Goal: Contribute content: Add original content to the website for others to see

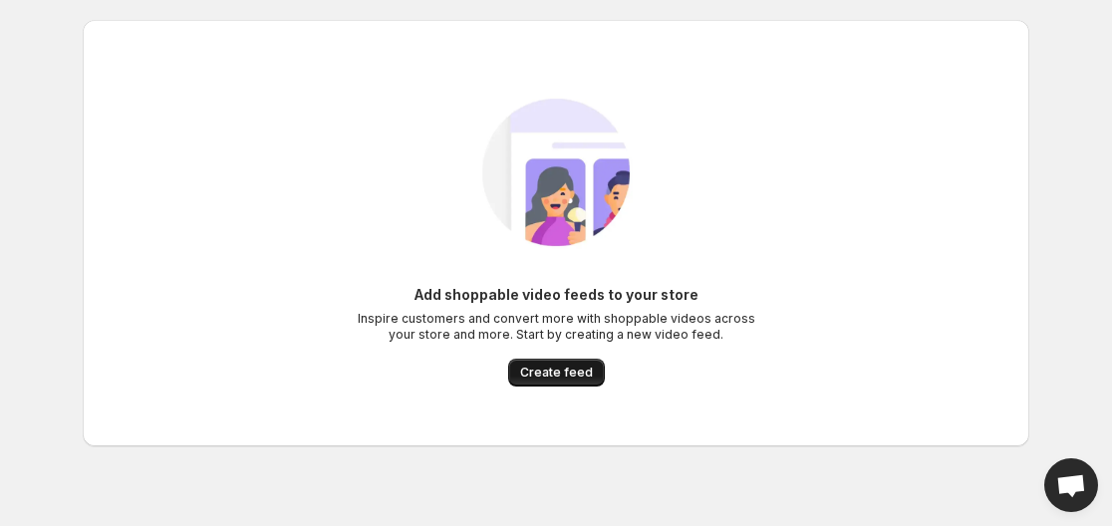
click at [582, 374] on span "Create feed" at bounding box center [556, 373] width 73 height 16
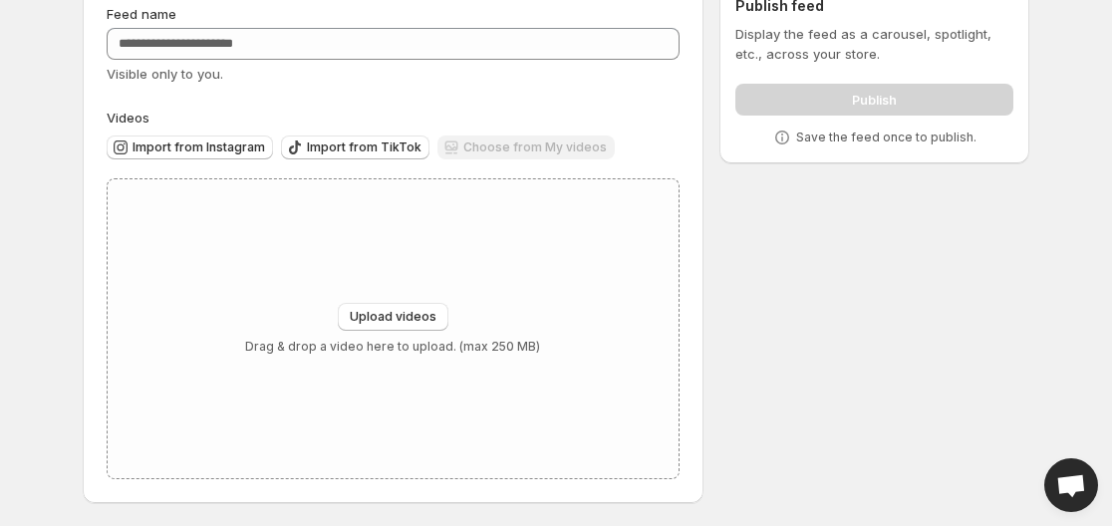
scroll to position [97, 0]
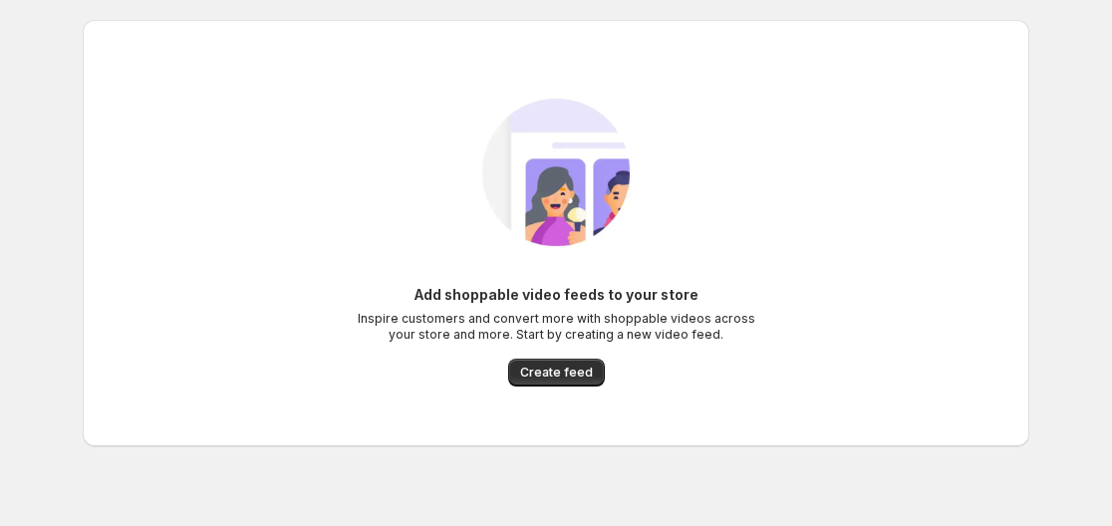
scroll to position [24, 0]
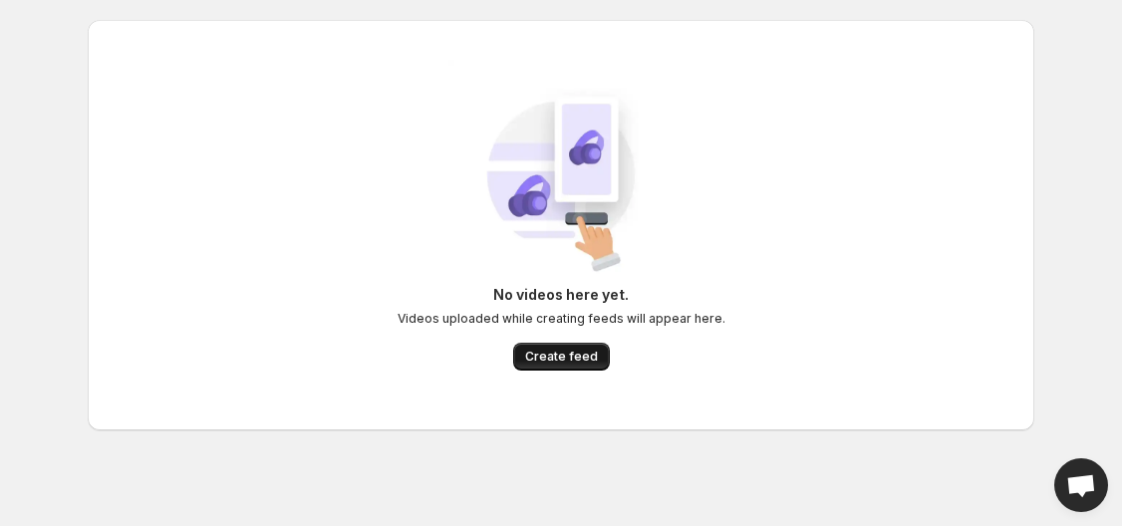
click at [541, 361] on span "Create feed" at bounding box center [561, 357] width 73 height 16
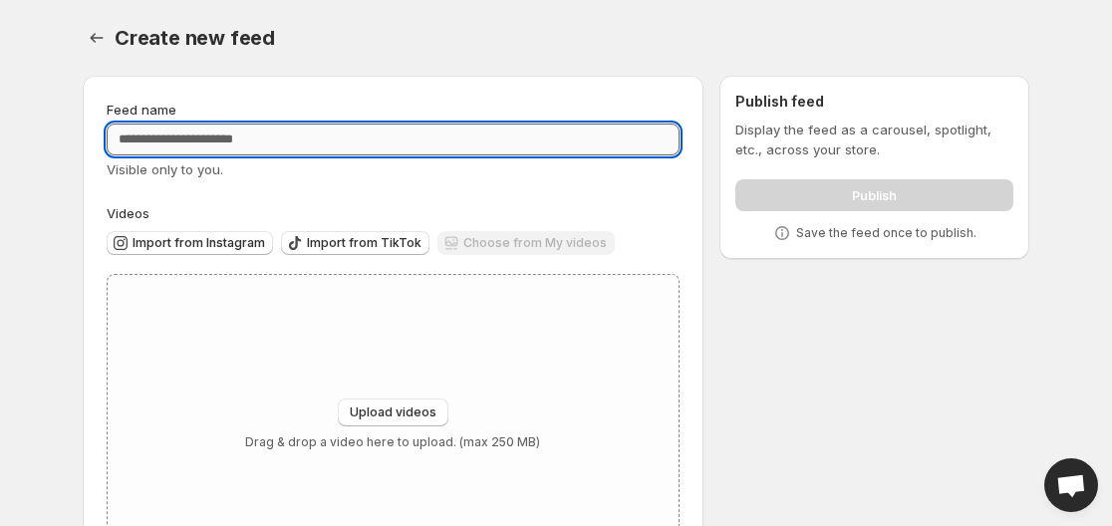
click at [231, 143] on input "Feed name" at bounding box center [393, 140] width 573 height 32
type input "****"
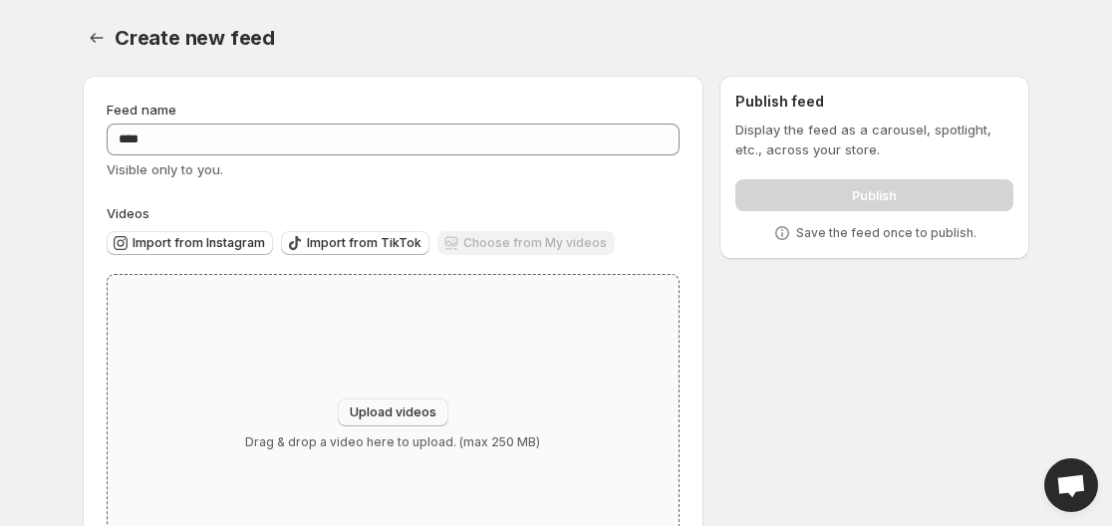
click at [388, 402] on button "Upload videos" at bounding box center [393, 412] width 111 height 28
type input "**********"
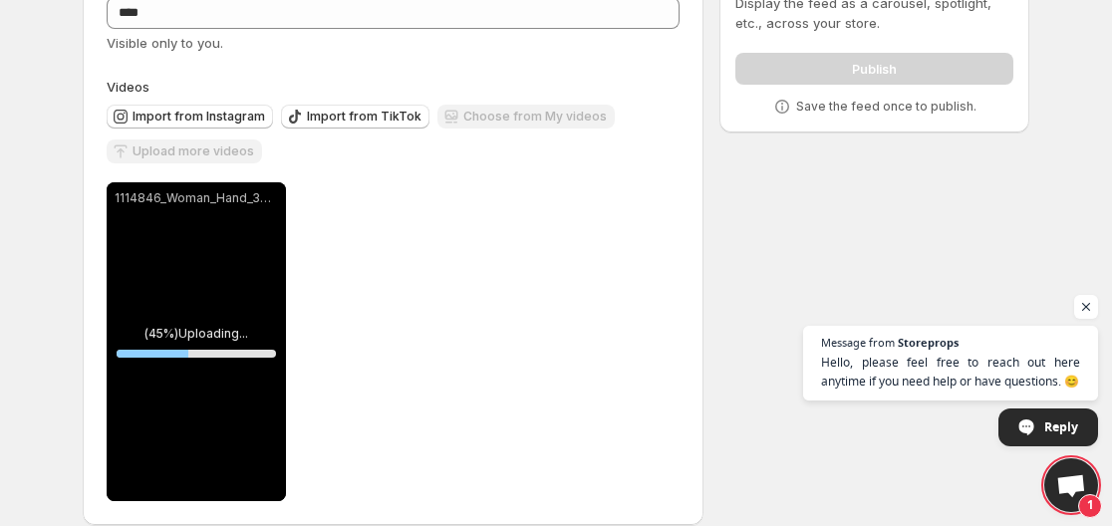
scroll to position [149, 0]
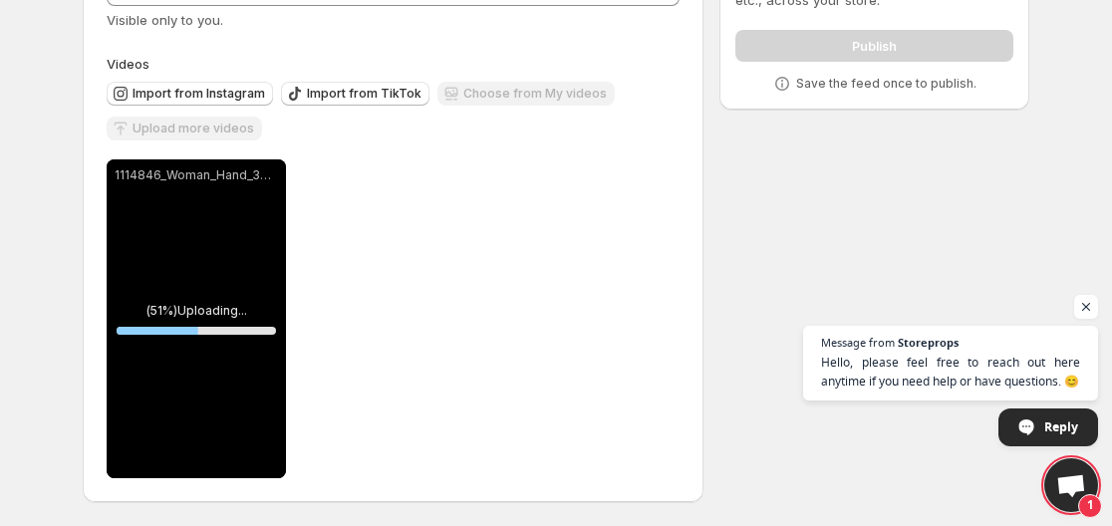
click at [1064, 495] on span "Open chat" at bounding box center [1071, 487] width 32 height 26
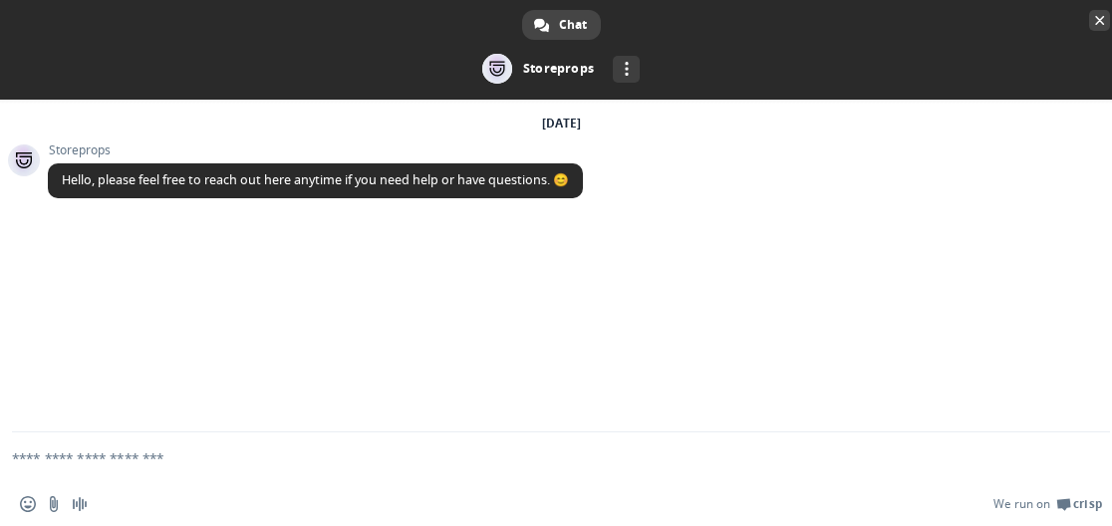
click at [1095, 18] on span "Close chat" at bounding box center [1099, 20] width 21 height 21
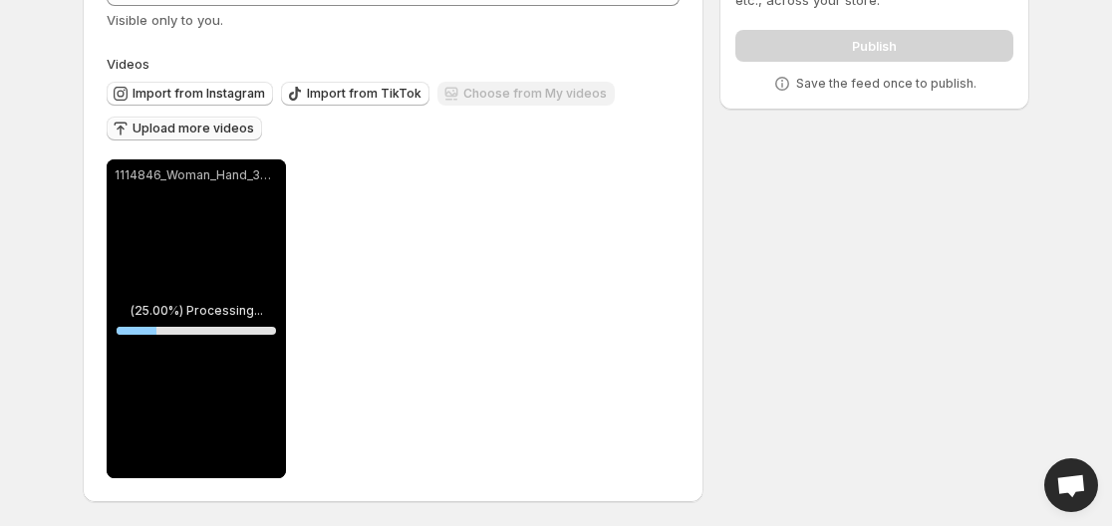
click at [235, 132] on span "Upload more videos" at bounding box center [193, 129] width 122 height 16
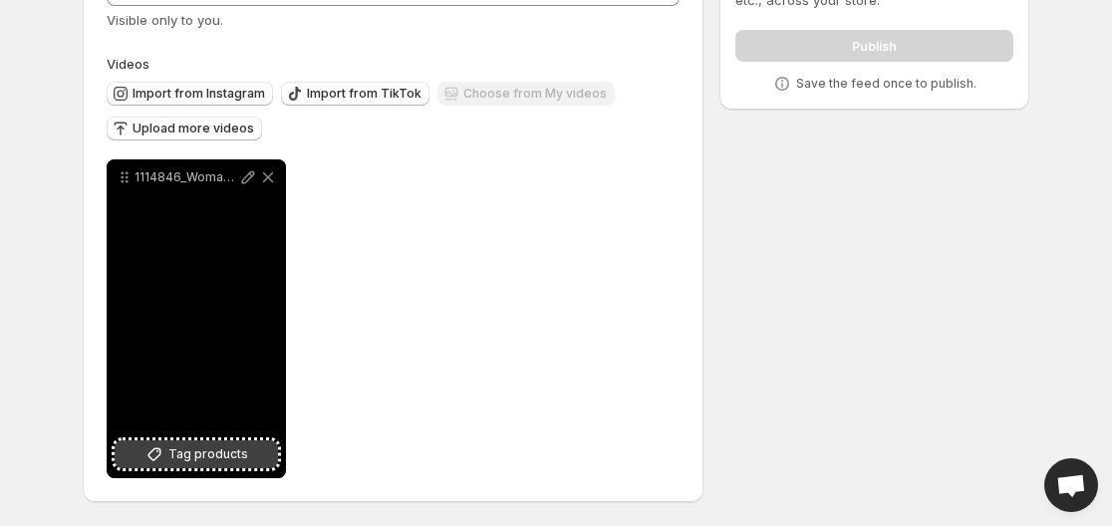
click at [224, 448] on span "Tag products" at bounding box center [208, 454] width 80 height 20
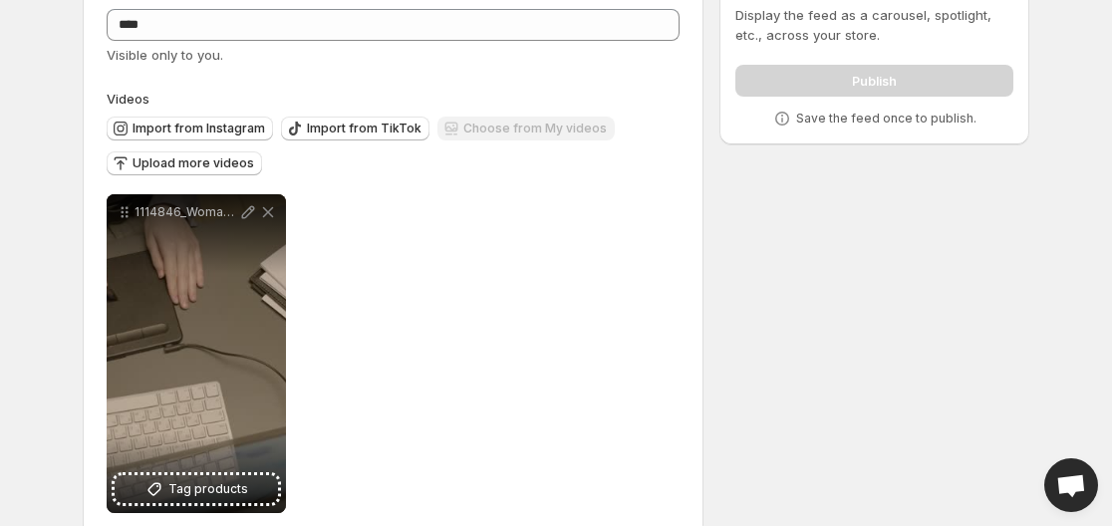
scroll to position [113, 0]
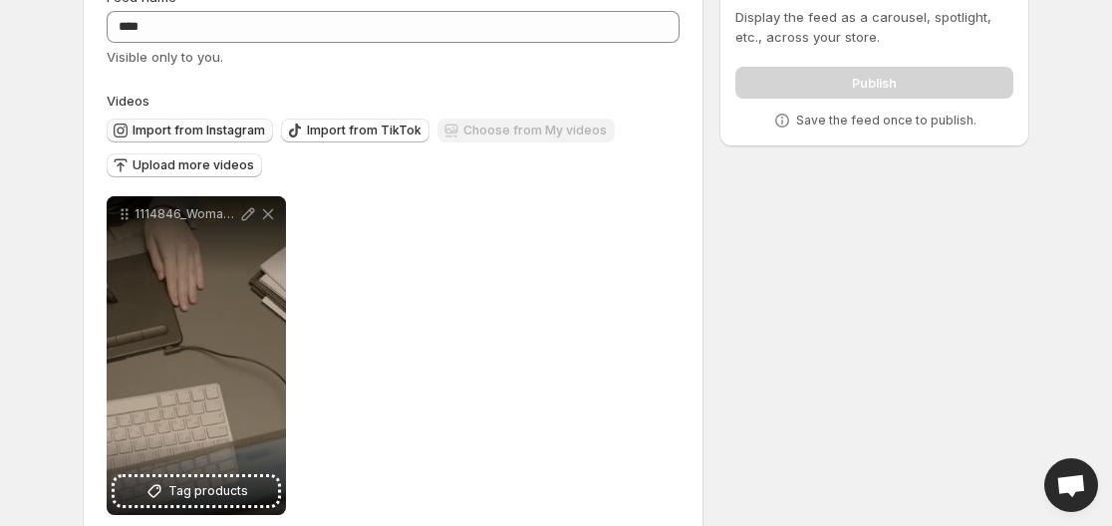
click at [231, 131] on span "Import from Instagram" at bounding box center [198, 131] width 132 height 16
click at [521, 127] on div "Choose from My videos" at bounding box center [525, 132] width 177 height 27
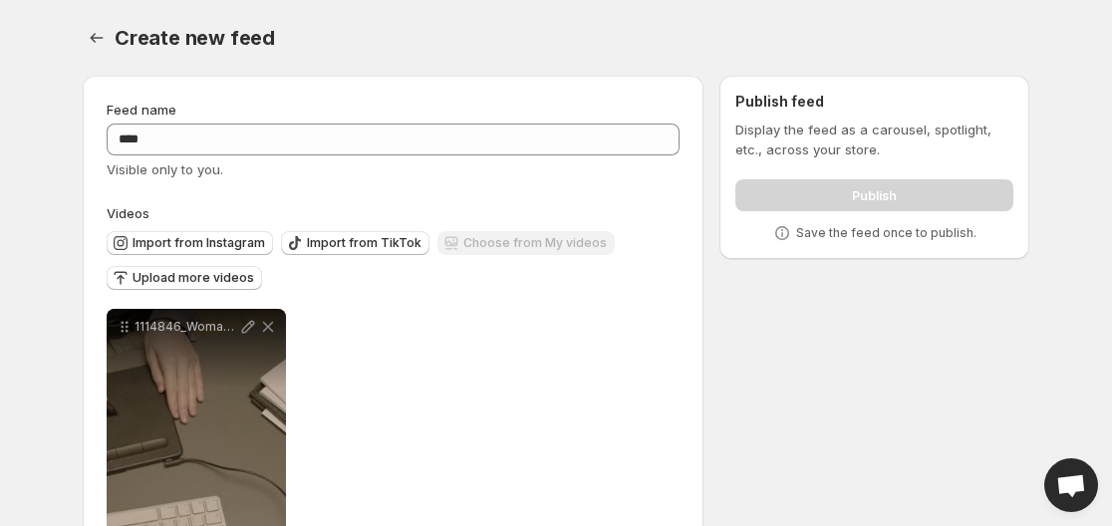
scroll to position [149, 0]
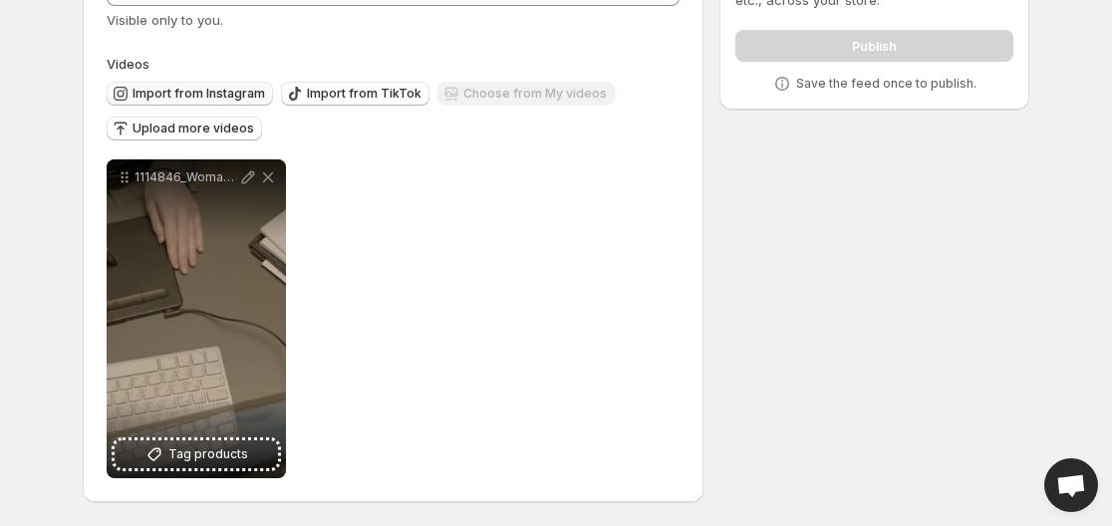
click at [207, 86] on button "Import from Instagram" at bounding box center [190, 94] width 166 height 24
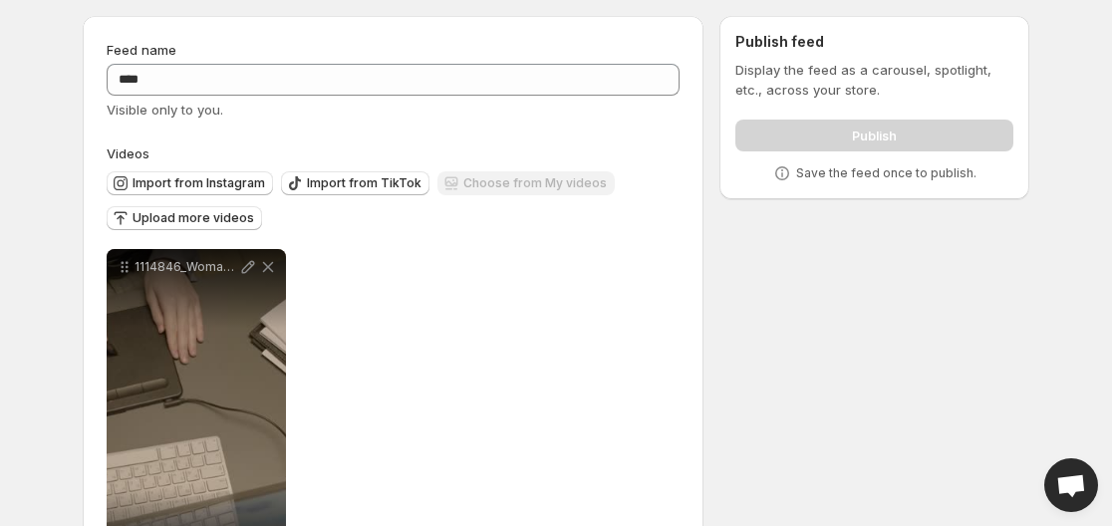
scroll to position [94, 0]
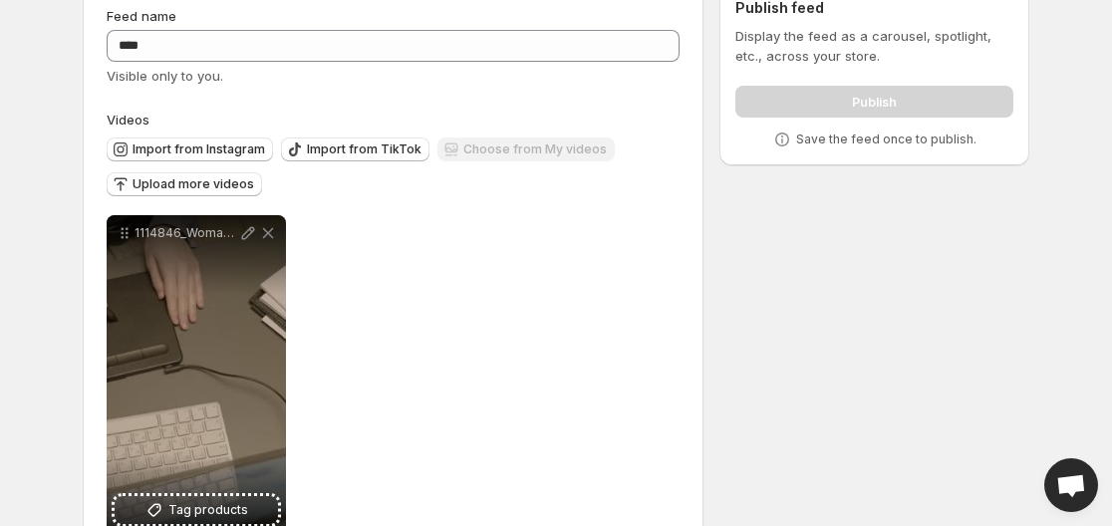
click at [344, 201] on div "Import from Instagram Import from TikTok Choose from My videos Upload more vide…" at bounding box center [393, 168] width 573 height 78
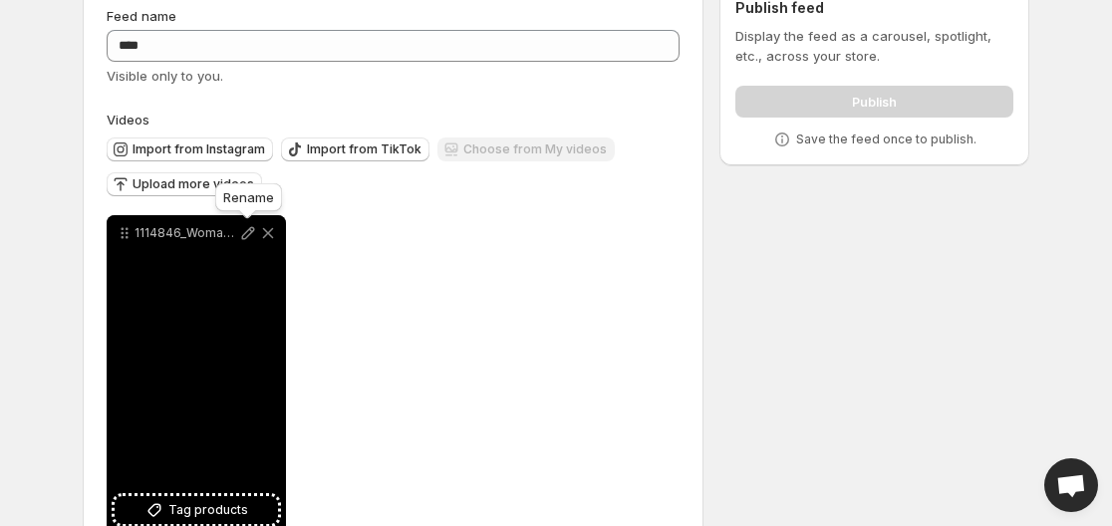
click at [245, 233] on icon at bounding box center [248, 233] width 13 height 13
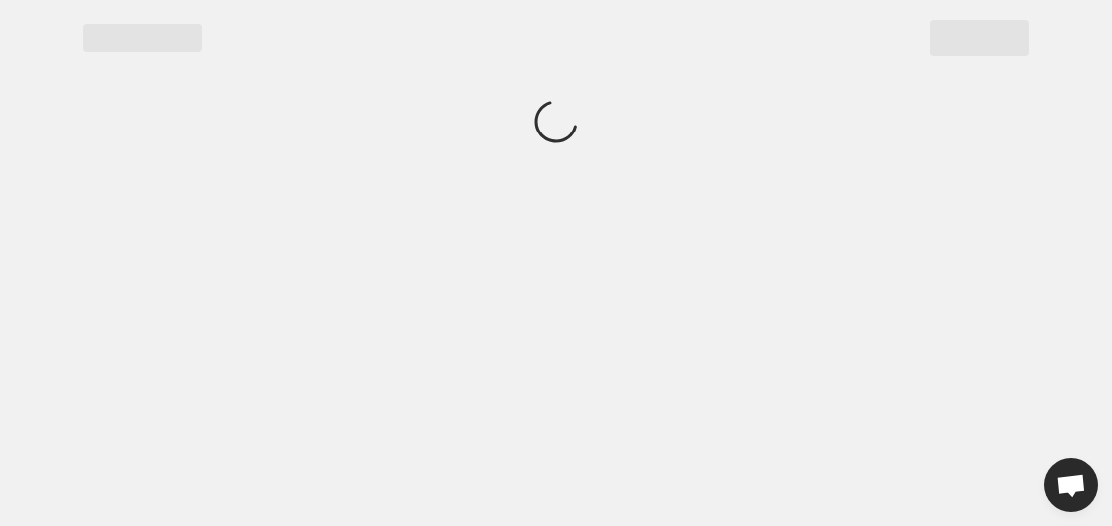
scroll to position [0, 0]
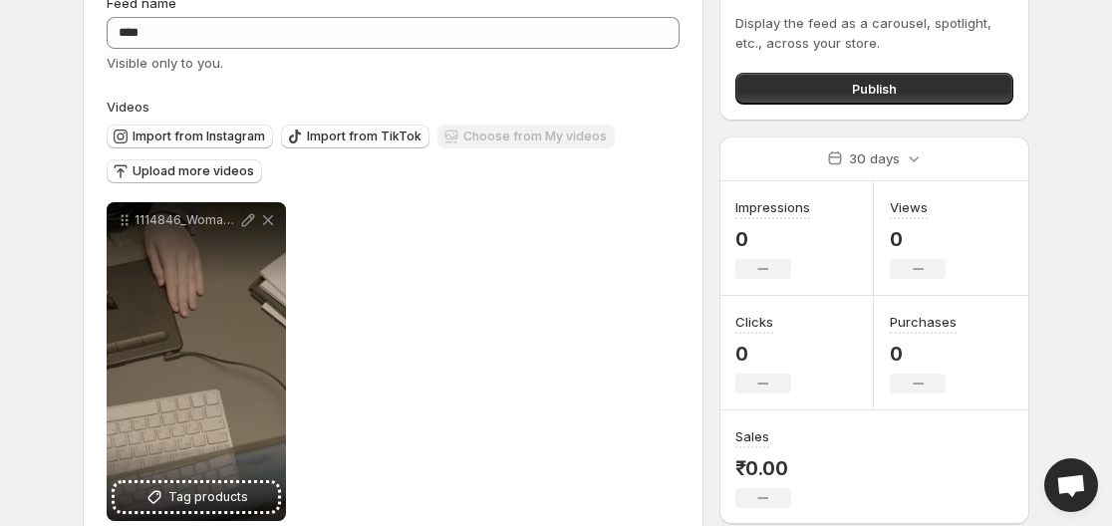
scroll to position [149, 0]
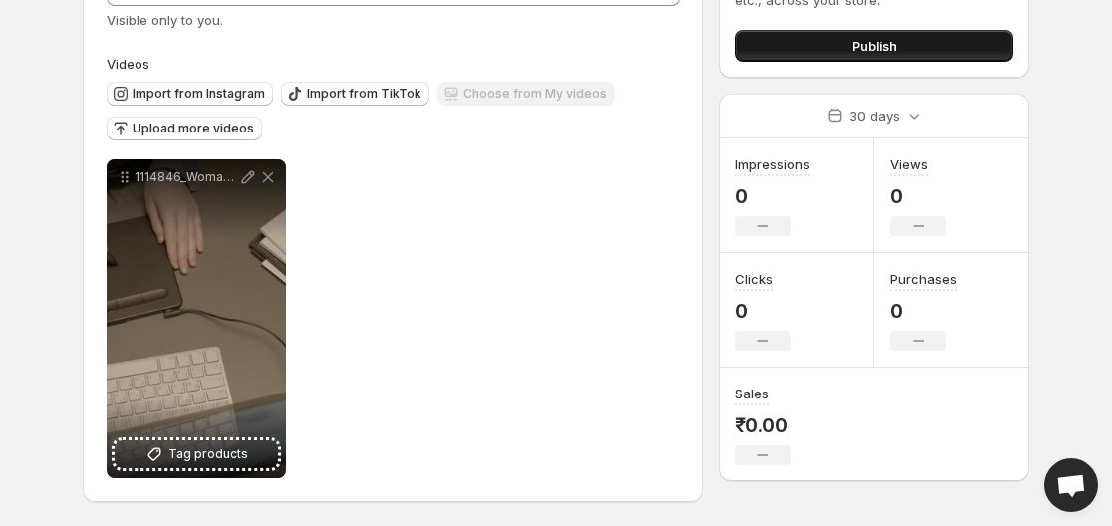
click at [883, 50] on span "Publish" at bounding box center [874, 46] width 45 height 20
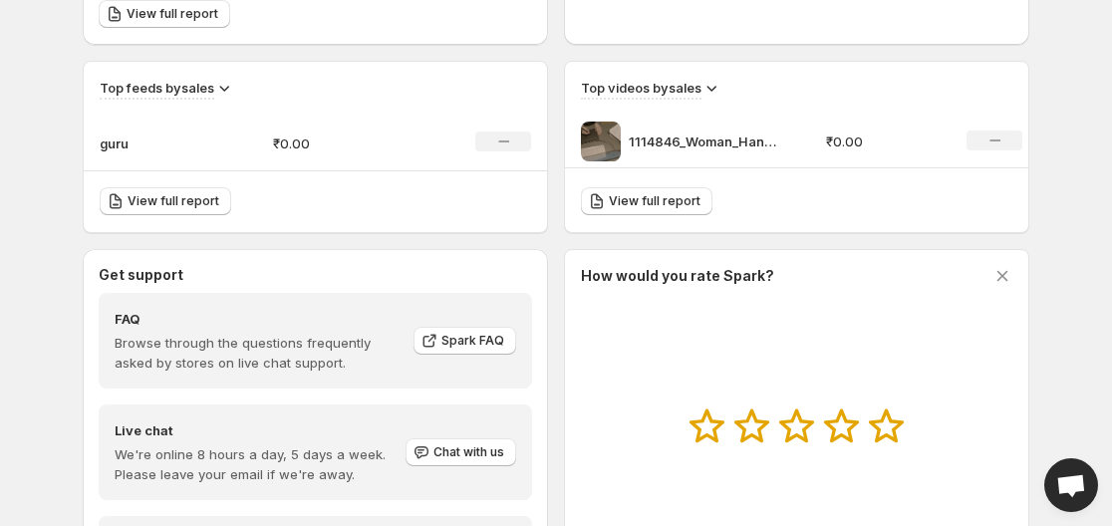
scroll to position [650, 0]
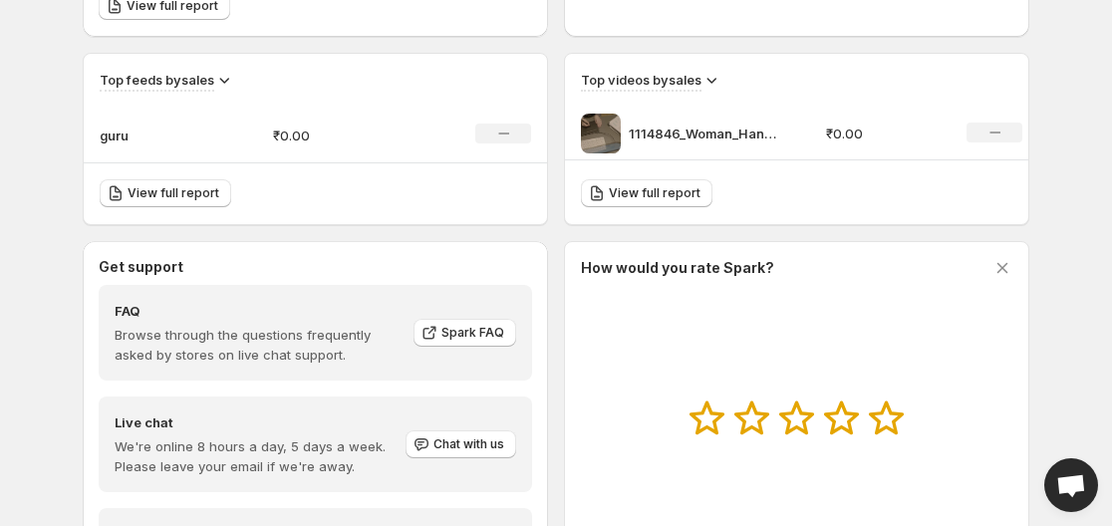
click at [896, 127] on p "₹0.00" at bounding box center [885, 134] width 118 height 20
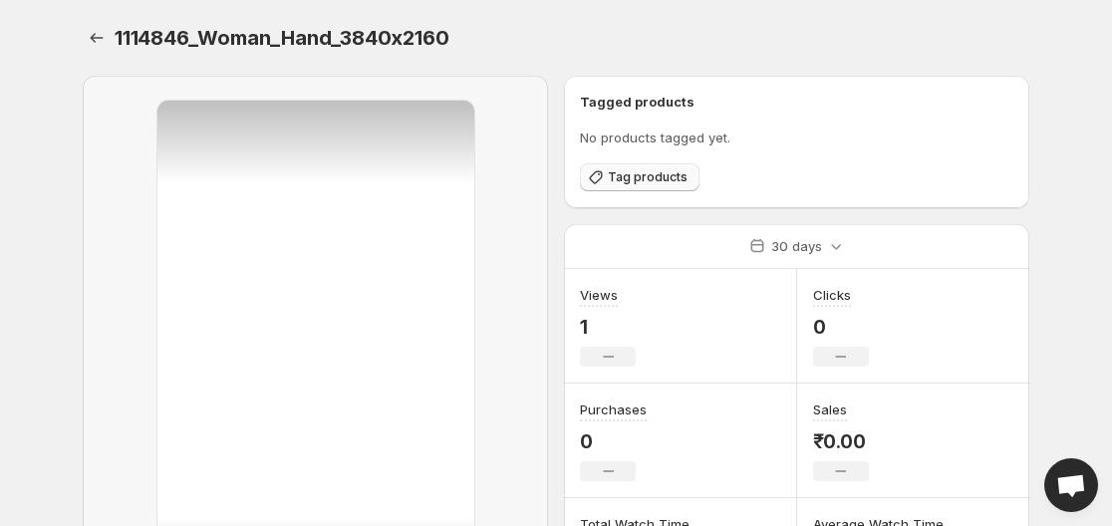
click at [648, 173] on span "Tag products" at bounding box center [648, 177] width 80 height 16
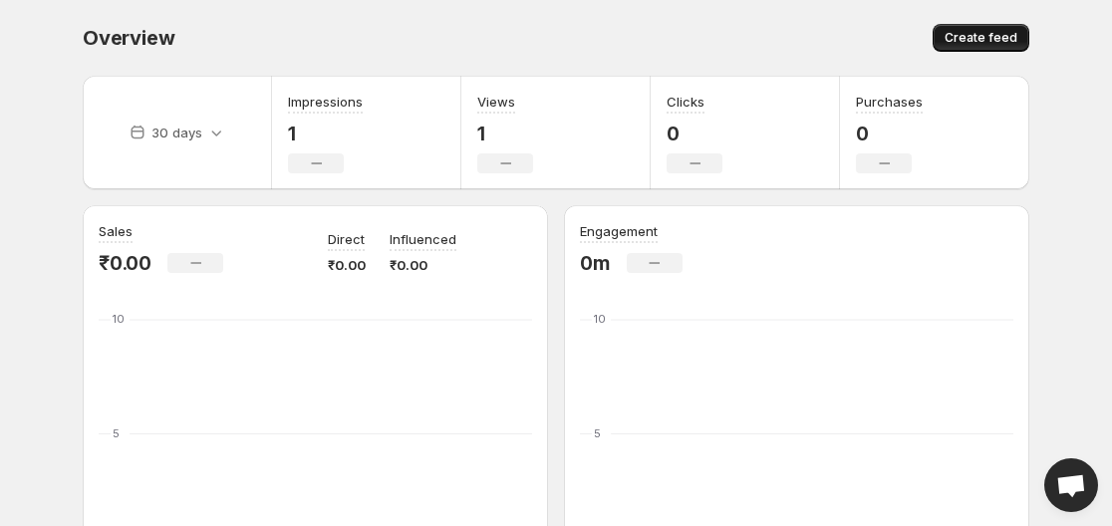
click at [942, 32] on button "Create feed" at bounding box center [980, 38] width 97 height 28
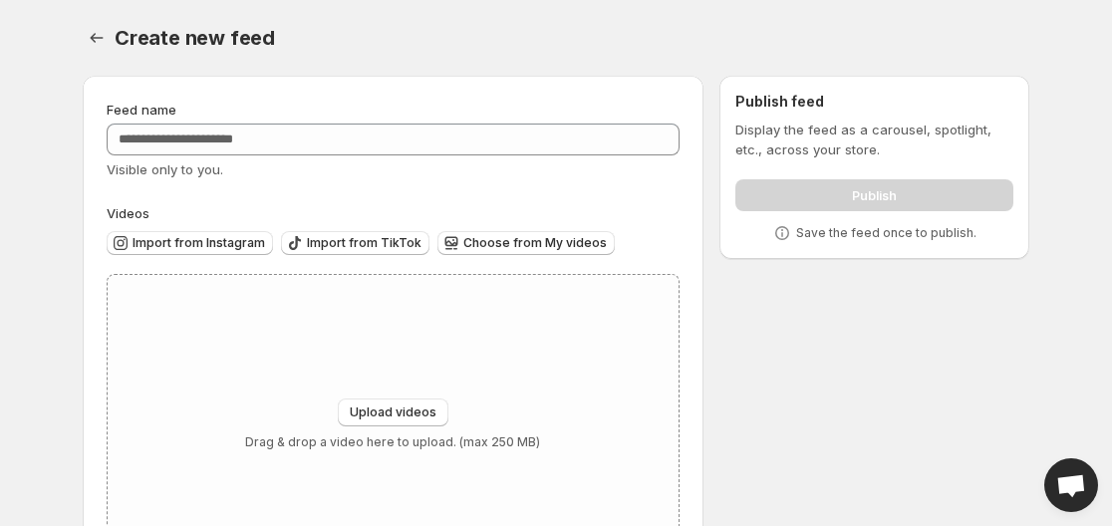
scroll to position [97, 0]
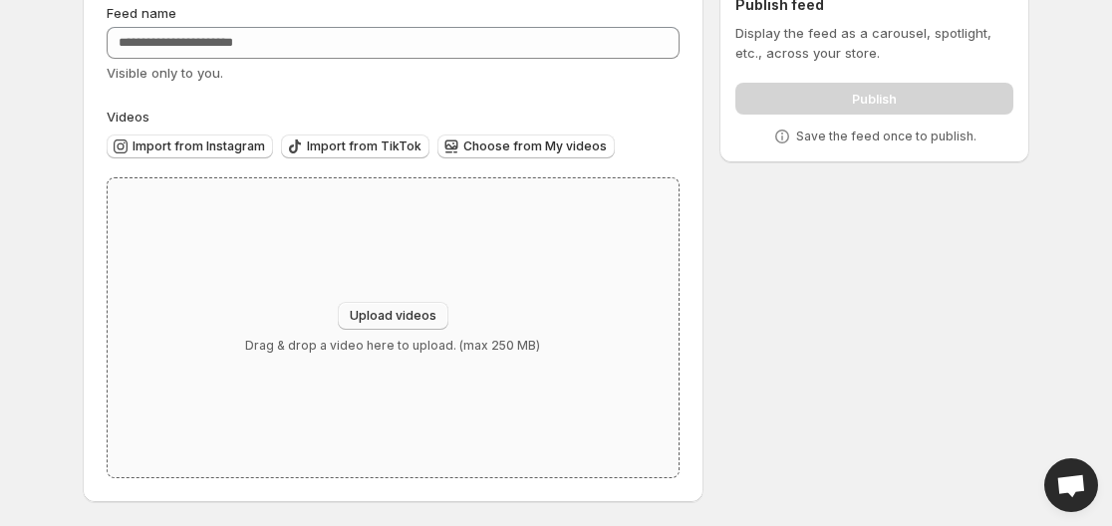
click at [401, 319] on span "Upload videos" at bounding box center [393, 316] width 87 height 16
type input "**********"
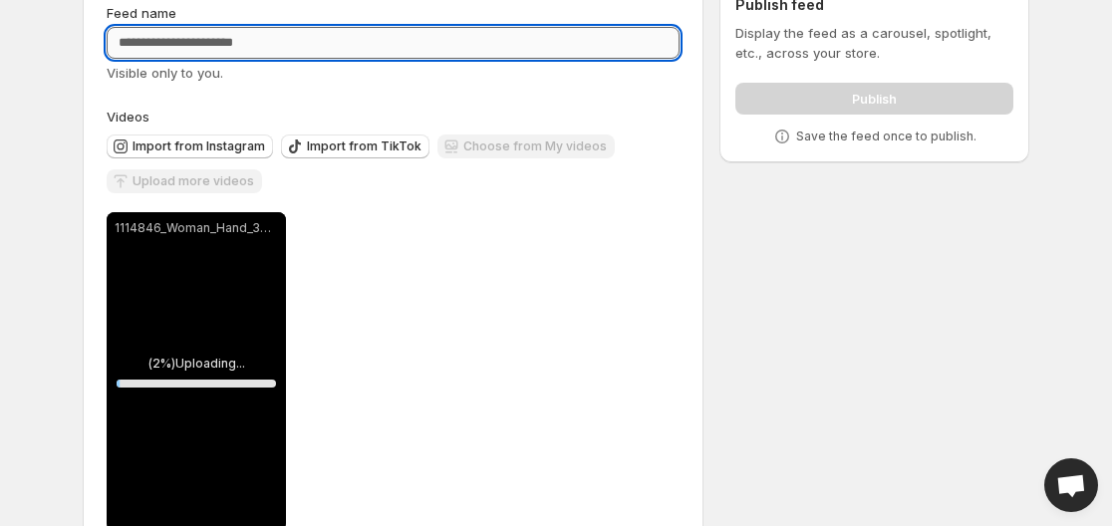
click at [260, 36] on input "Feed name" at bounding box center [393, 43] width 573 height 32
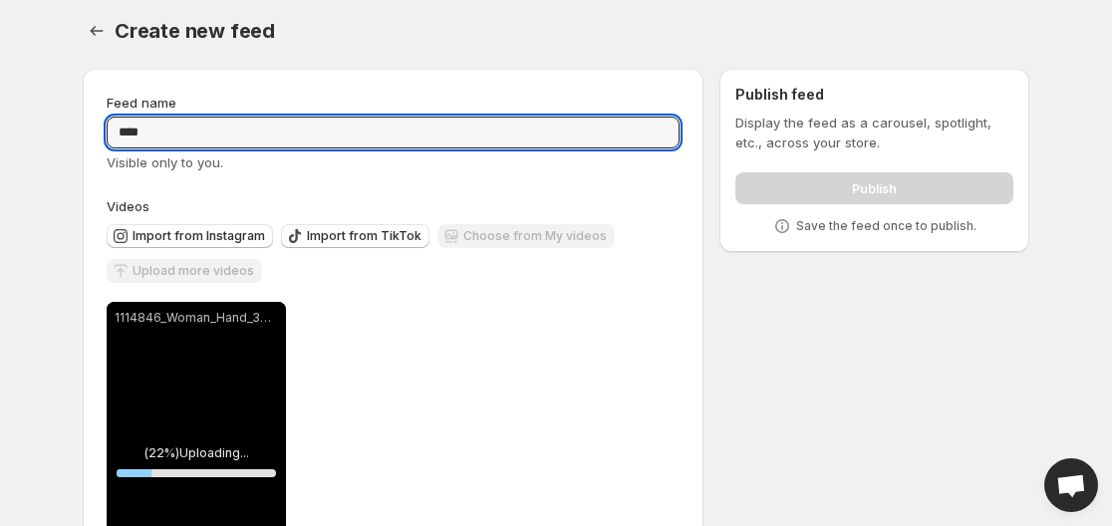
scroll to position [0, 0]
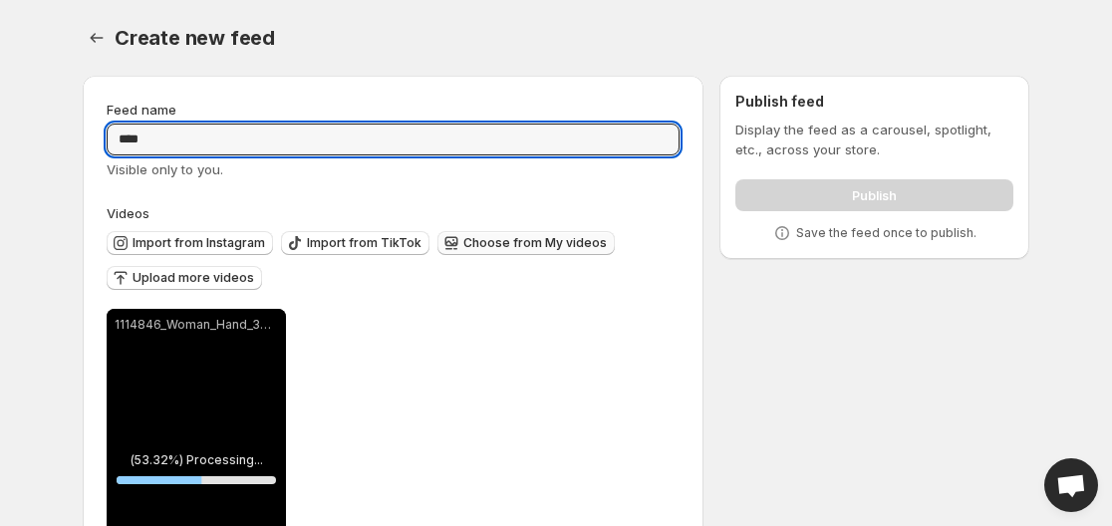
type input "****"
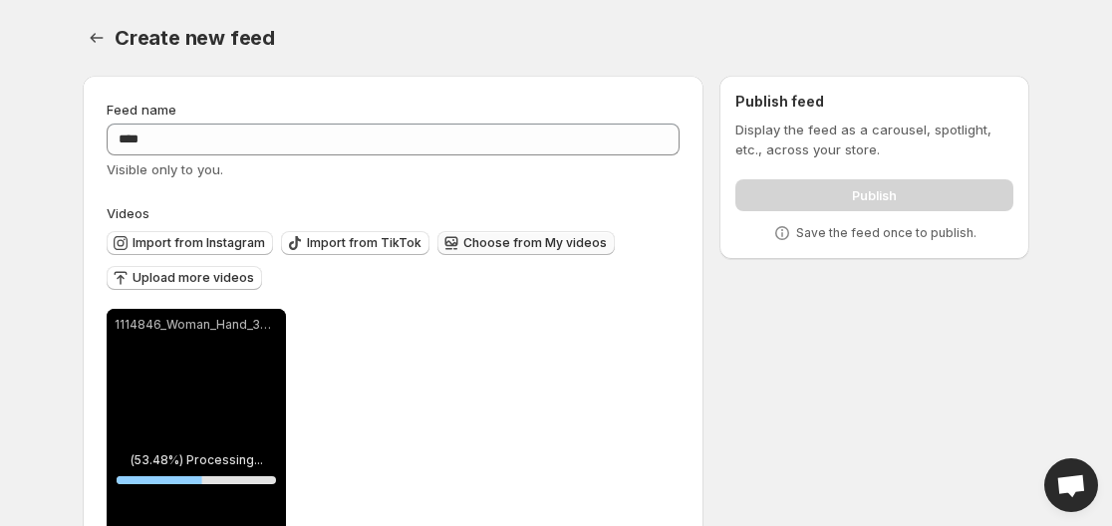
click at [566, 238] on span "Choose from My videos" at bounding box center [534, 243] width 143 height 16
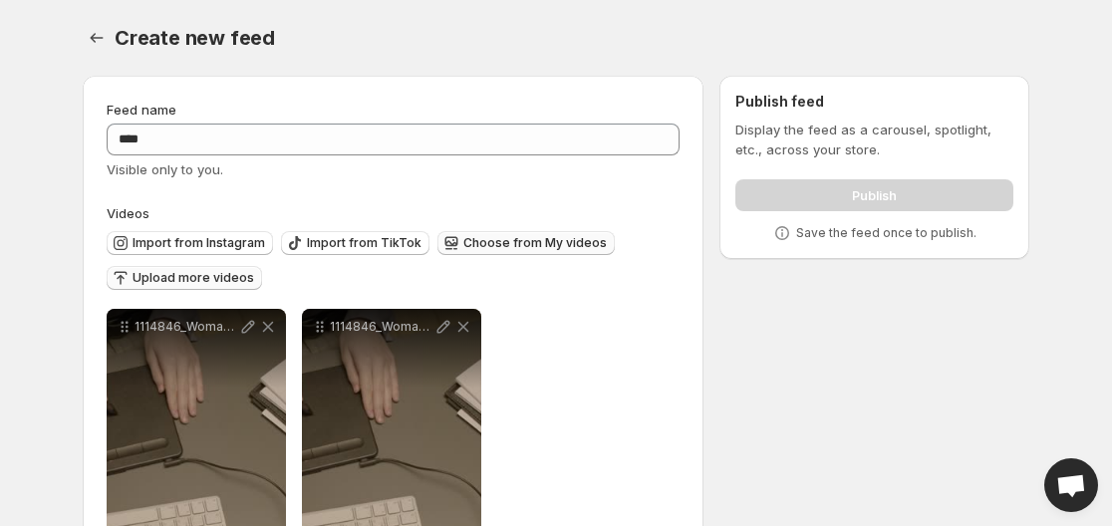
click at [180, 276] on span "Upload more videos" at bounding box center [193, 278] width 122 height 16
click at [209, 247] on span "Import from Instagram" at bounding box center [198, 243] width 132 height 16
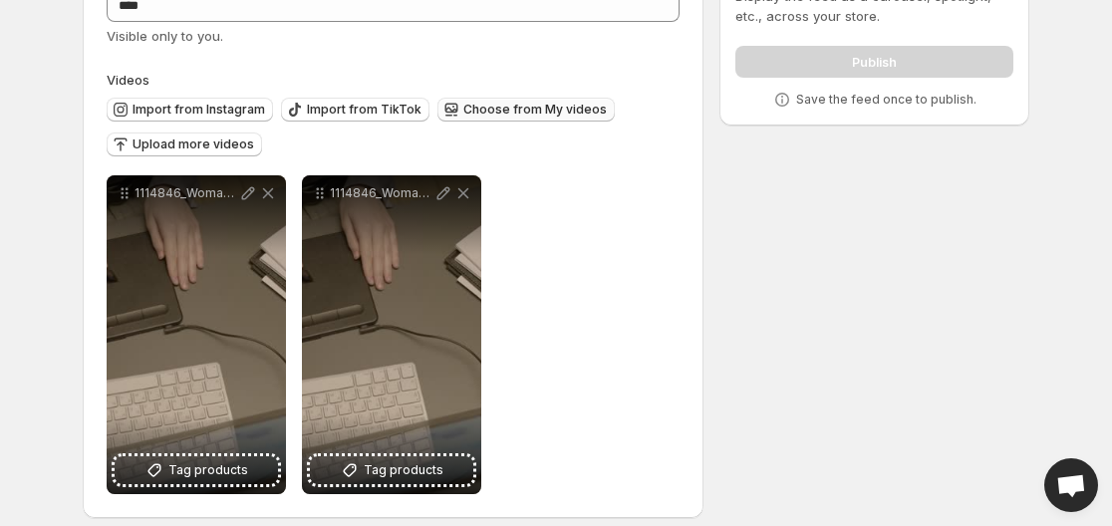
scroll to position [149, 0]
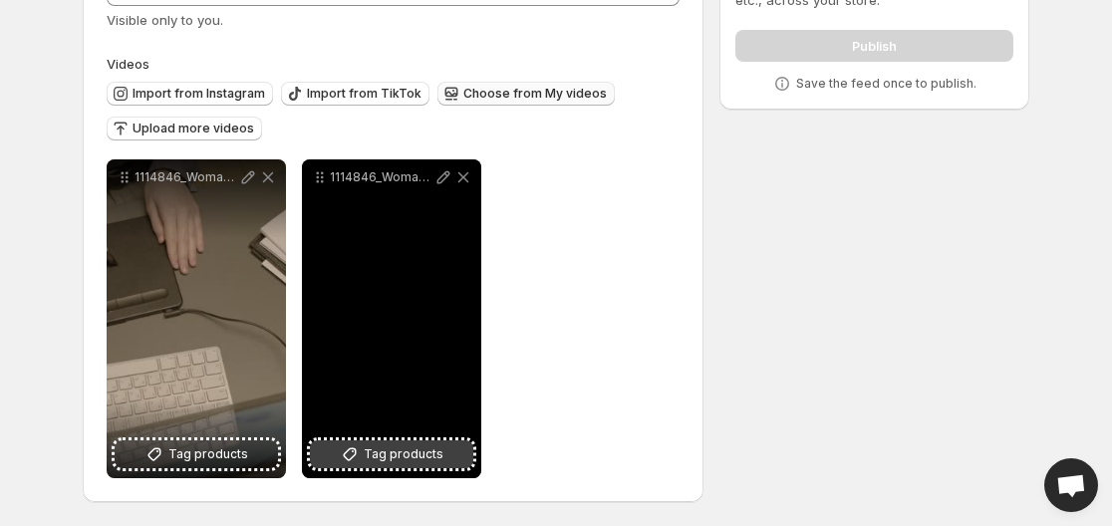
click at [444, 456] on button "Tag products" at bounding box center [391, 454] width 163 height 28
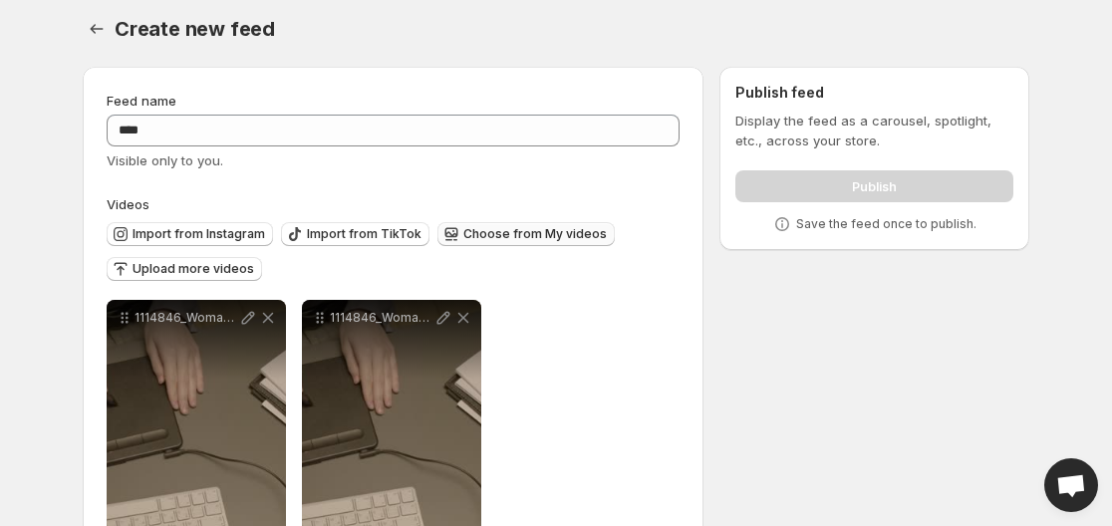
scroll to position [0, 0]
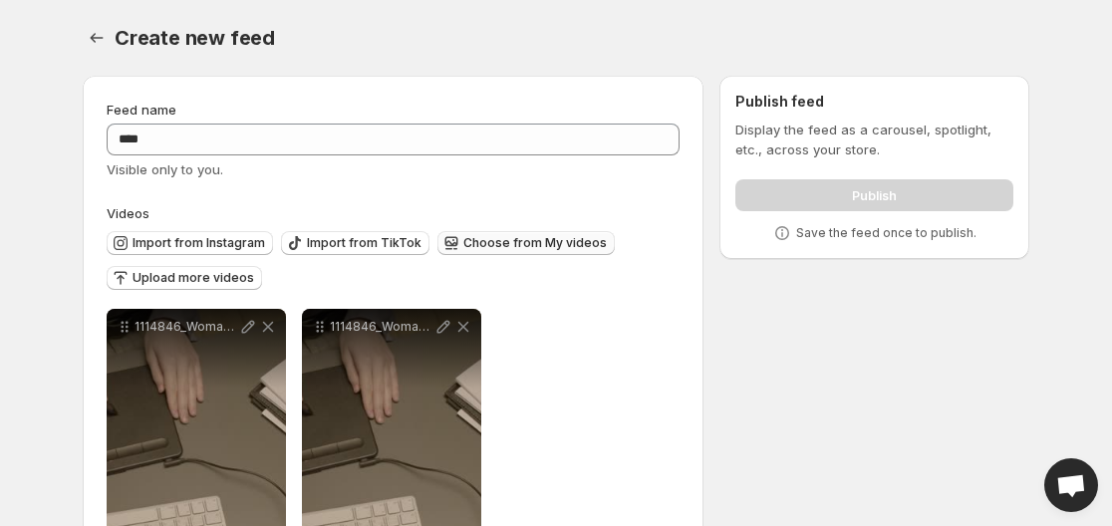
click at [842, 190] on div "Publish" at bounding box center [874, 191] width 278 height 40
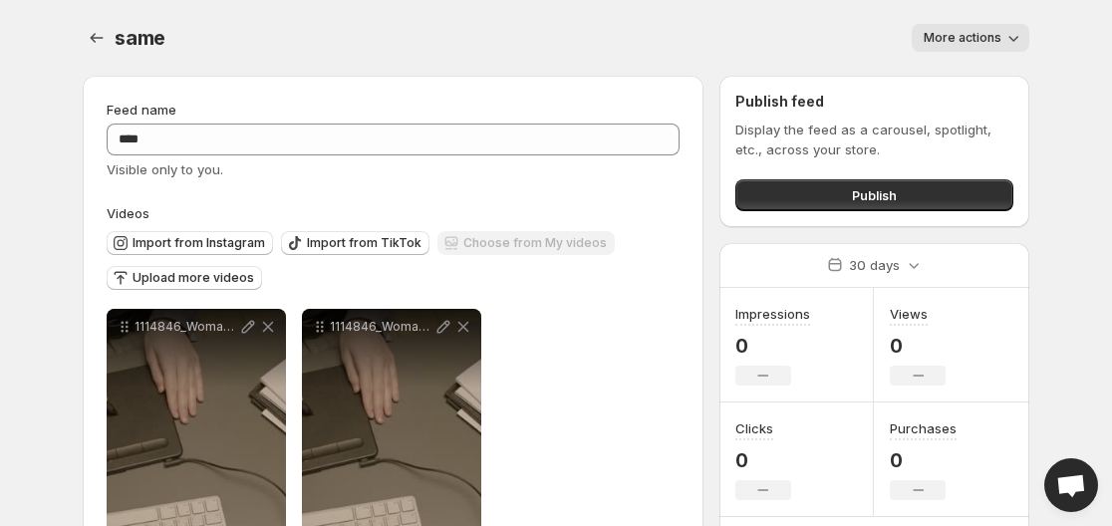
click at [993, 38] on span "More actions" at bounding box center [962, 38] width 78 height 16
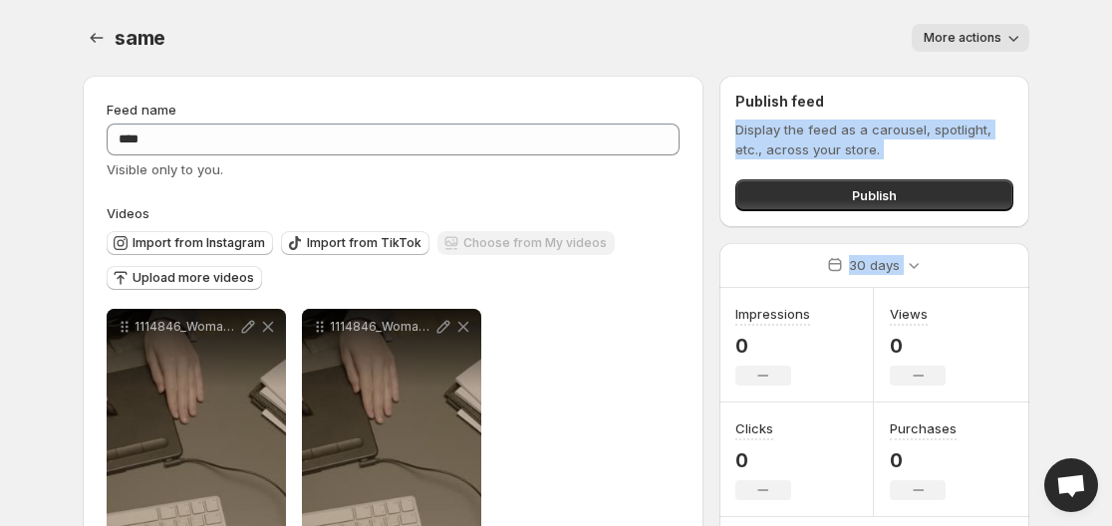
drag, startPoint x: 1109, startPoint y: 111, endPoint x: 1095, endPoint y: 279, distance: 168.9
click at [1095, 279] on body "**********" at bounding box center [556, 263] width 1112 height 526
click at [1076, 263] on body "**********" at bounding box center [556, 263] width 1112 height 526
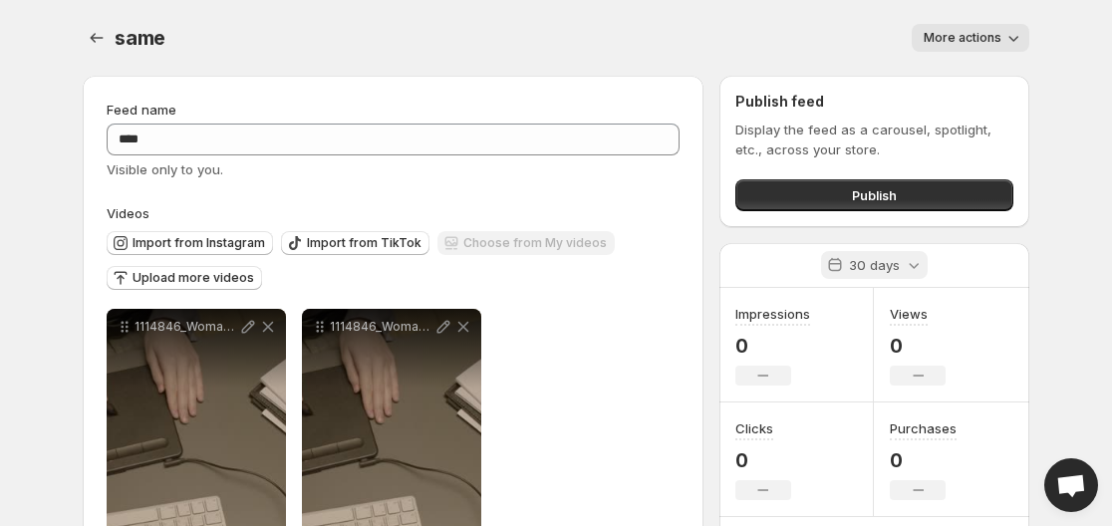
click at [926, 269] on div "30 days" at bounding box center [874, 265] width 107 height 28
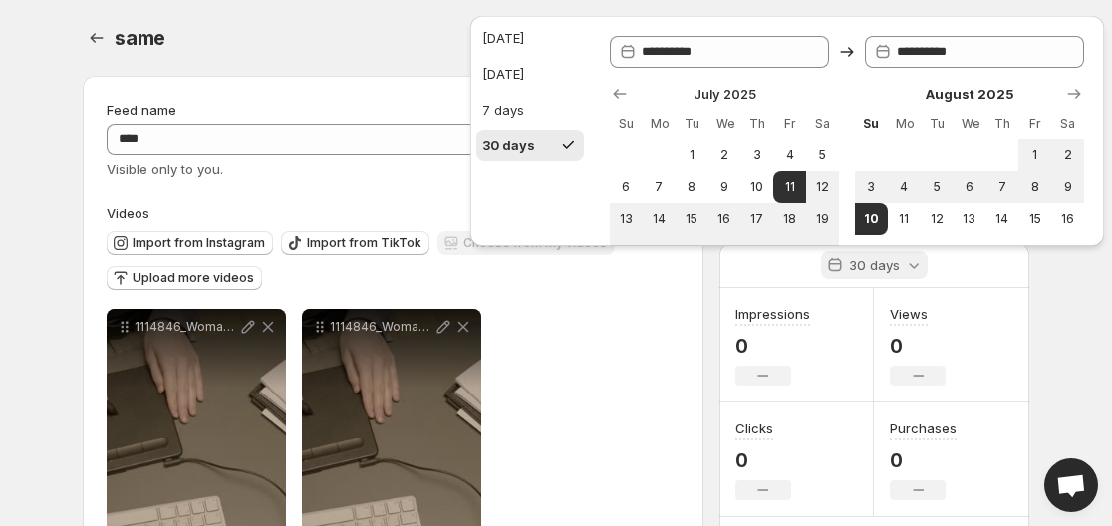
click at [926, 269] on div "30 days" at bounding box center [874, 265] width 107 height 28
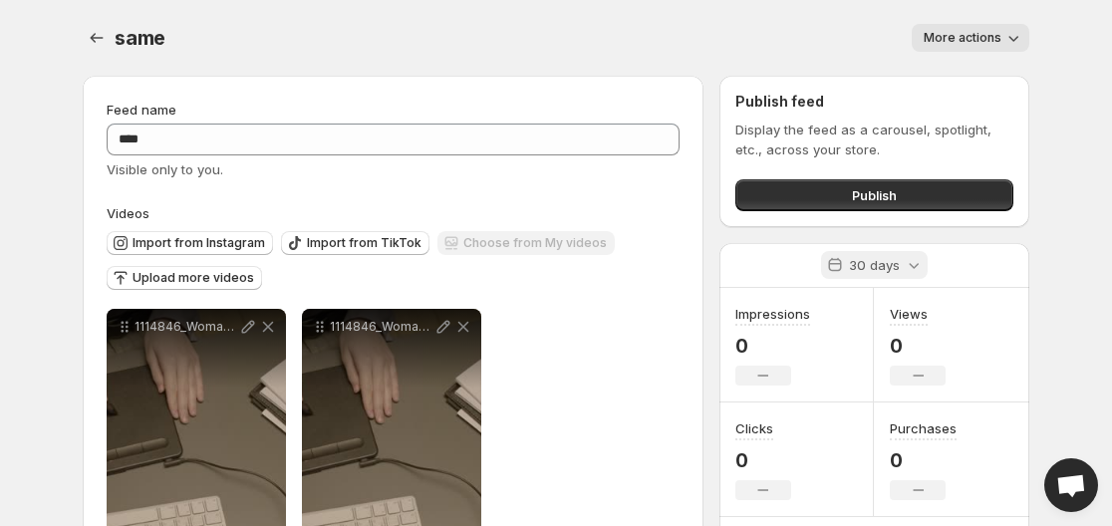
click at [926, 269] on div "30 days" at bounding box center [874, 265] width 107 height 28
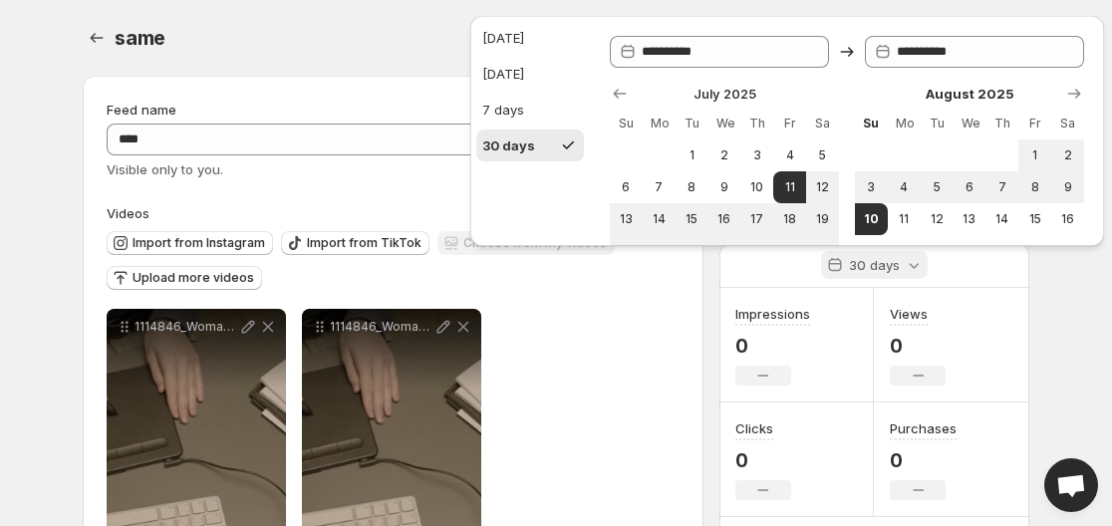
click at [926, 269] on div "30 days" at bounding box center [874, 265] width 107 height 28
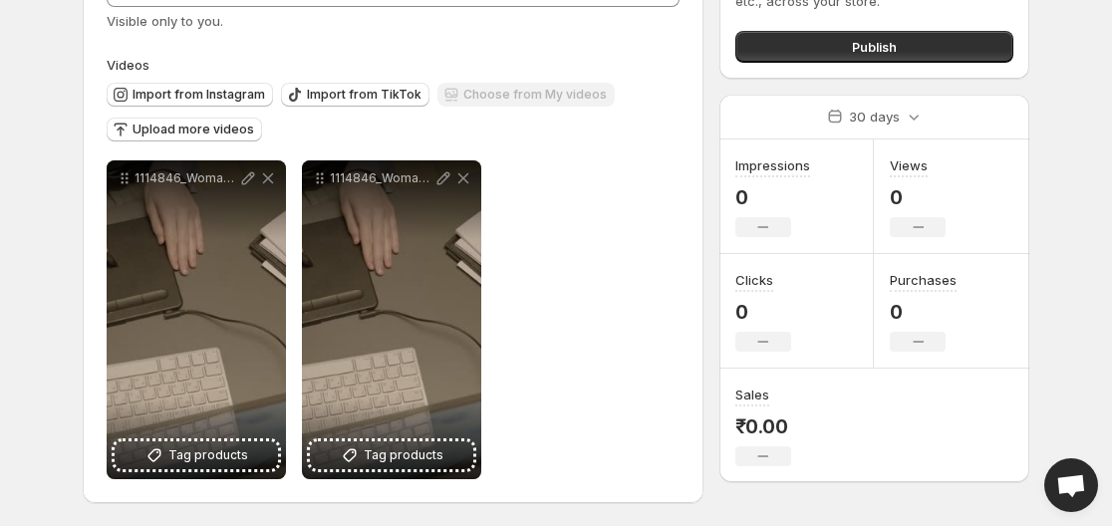
scroll to position [149, 0]
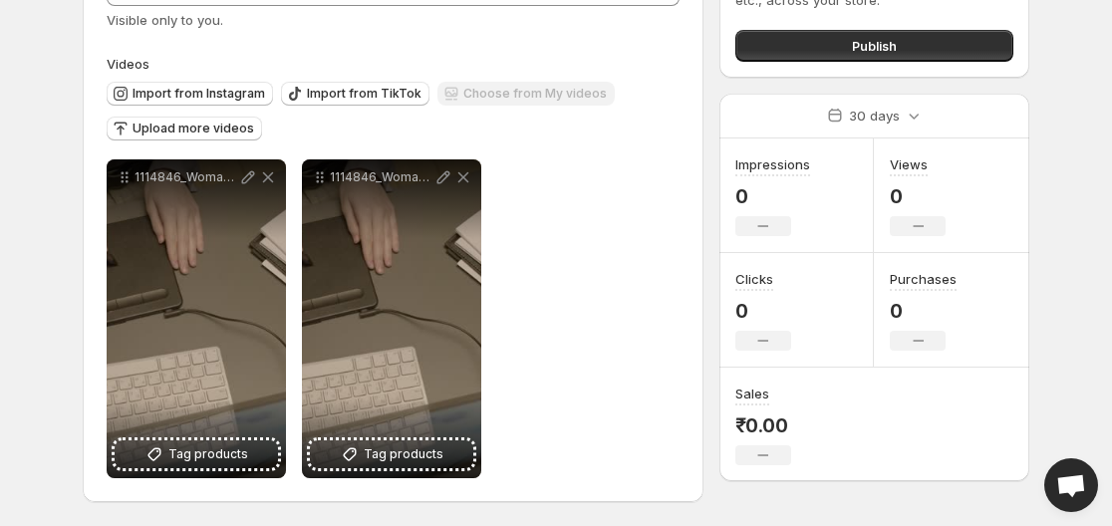
click at [768, 232] on icon "No change" at bounding box center [762, 226] width 11 height 16
click at [926, 266] on div "Purchases 0 No change" at bounding box center [951, 310] width 155 height 115
click at [919, 323] on div "Purchases 0 No change" at bounding box center [923, 310] width 67 height 82
click at [755, 427] on p "₹0.00" at bounding box center [763, 425] width 56 height 24
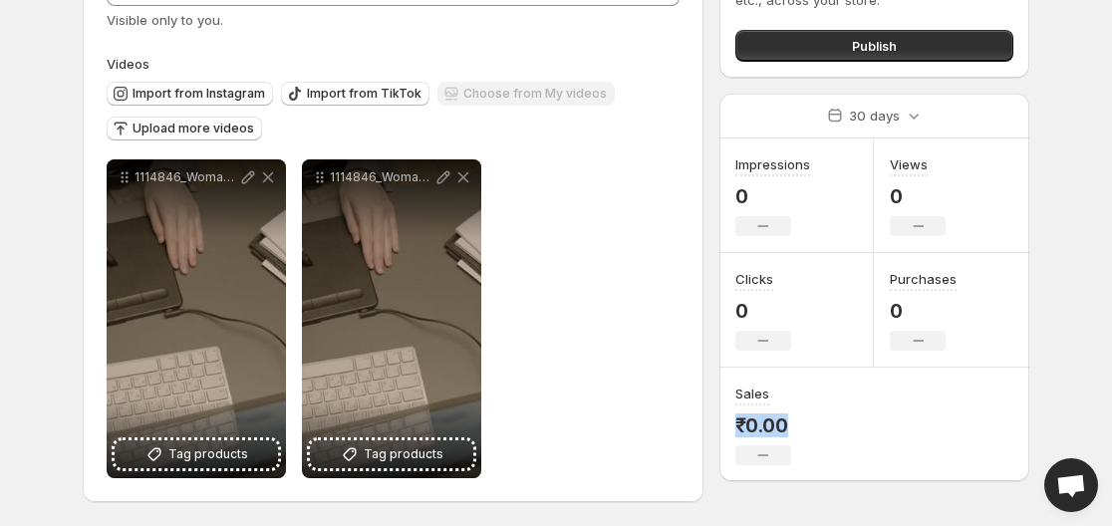
drag, startPoint x: 755, startPoint y: 427, endPoint x: 804, endPoint y: 415, distance: 50.3
click at [799, 416] on div "Sales ₹0.00 No change" at bounding box center [796, 425] width 155 height 114
click at [816, 414] on div "Sales ₹0.00 No change" at bounding box center [796, 425] width 155 height 114
click at [786, 405] on div "Sales ₹0.00 No change" at bounding box center [763, 424] width 56 height 82
click at [782, 330] on div "Clicks 0 No change" at bounding box center [763, 310] width 56 height 82
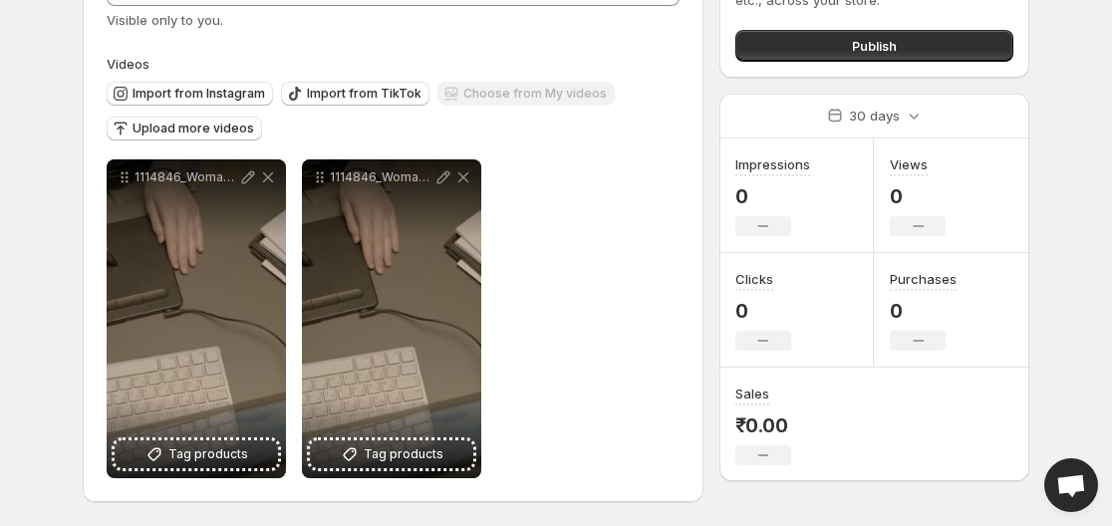
click at [791, 308] on div "Clicks 0 No change" at bounding box center [796, 310] width 155 height 115
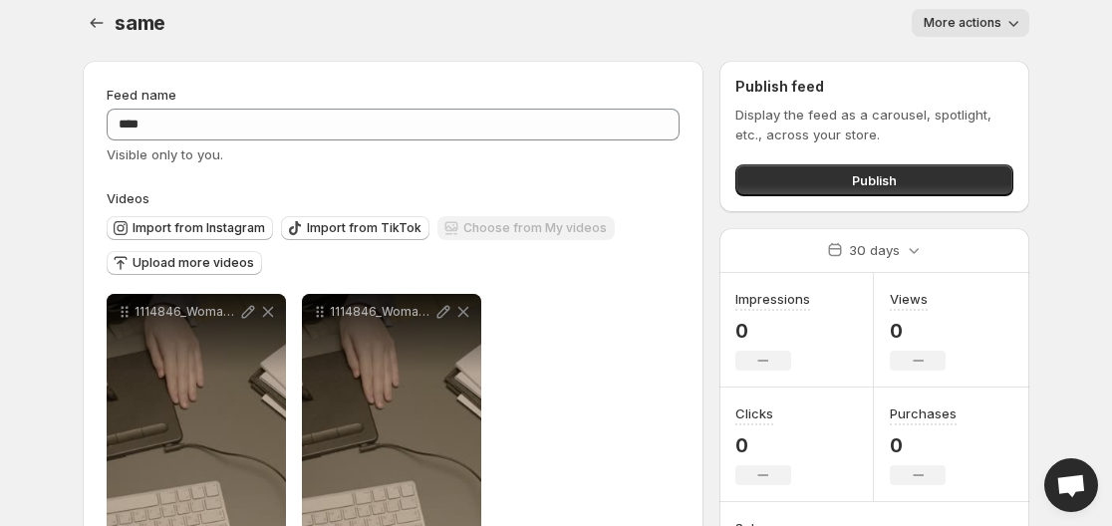
scroll to position [0, 0]
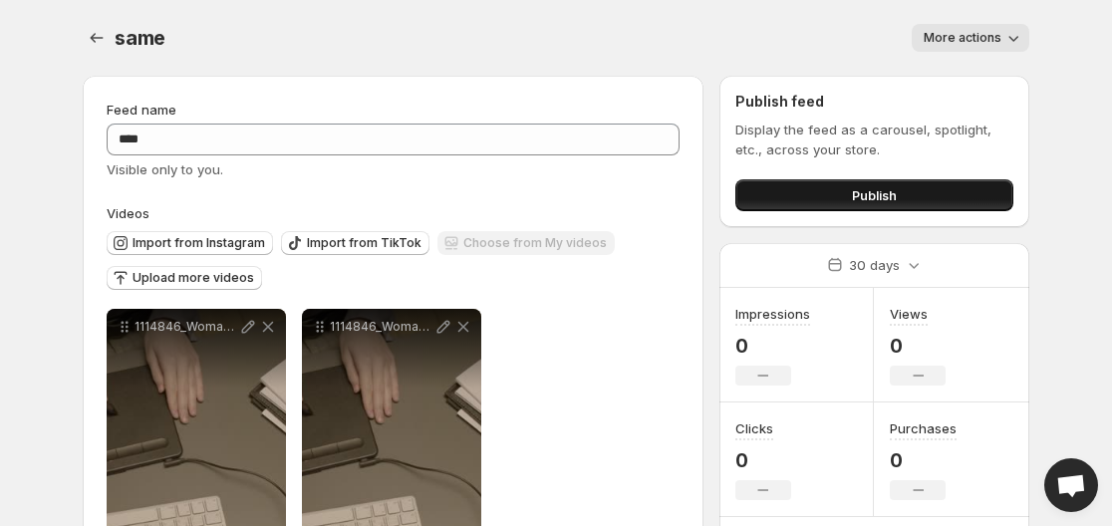
click at [906, 183] on button "Publish" at bounding box center [874, 195] width 278 height 32
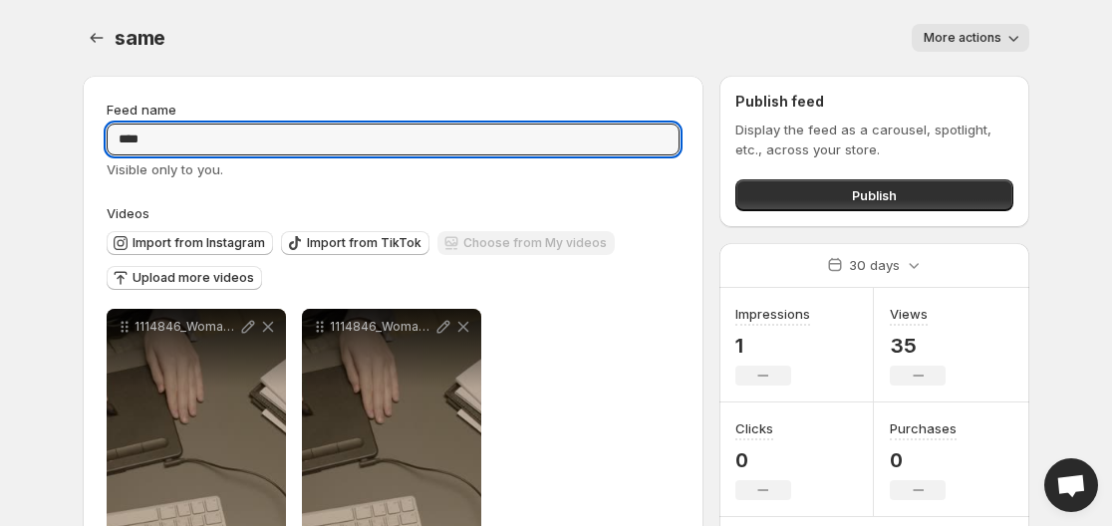
drag, startPoint x: 188, startPoint y: 136, endPoint x: 94, endPoint y: 159, distance: 97.4
click at [94, 159] on div "**********" at bounding box center [393, 364] width 621 height 576
click at [207, 140] on input "****" at bounding box center [393, 140] width 573 height 32
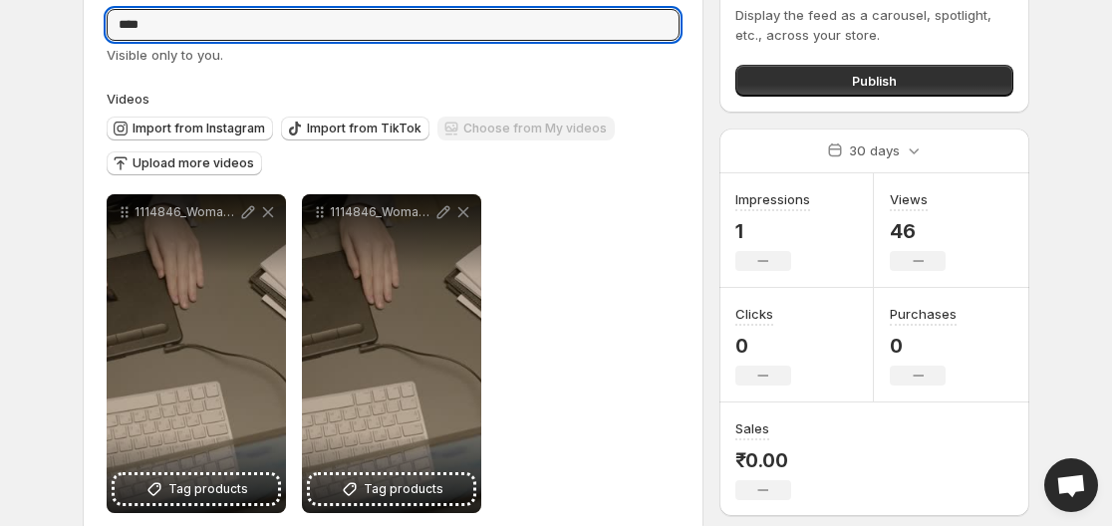
scroll to position [149, 0]
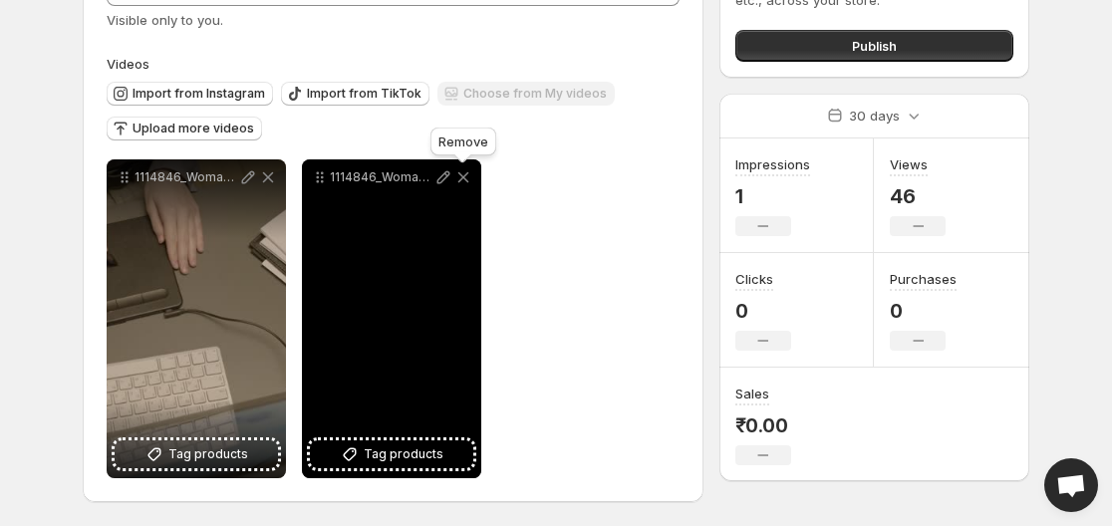
click at [463, 181] on icon at bounding box center [463, 177] width 20 height 20
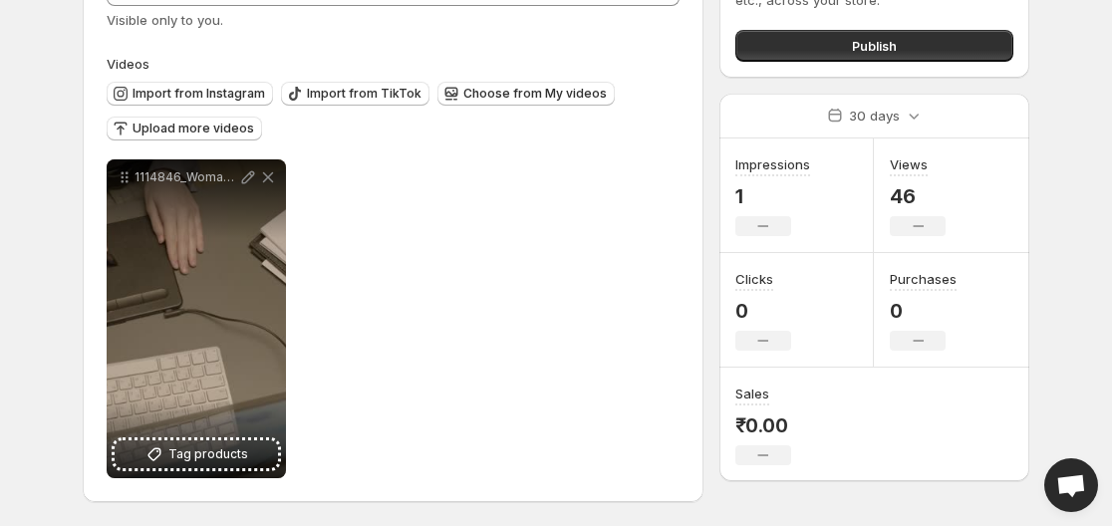
scroll to position [0, 0]
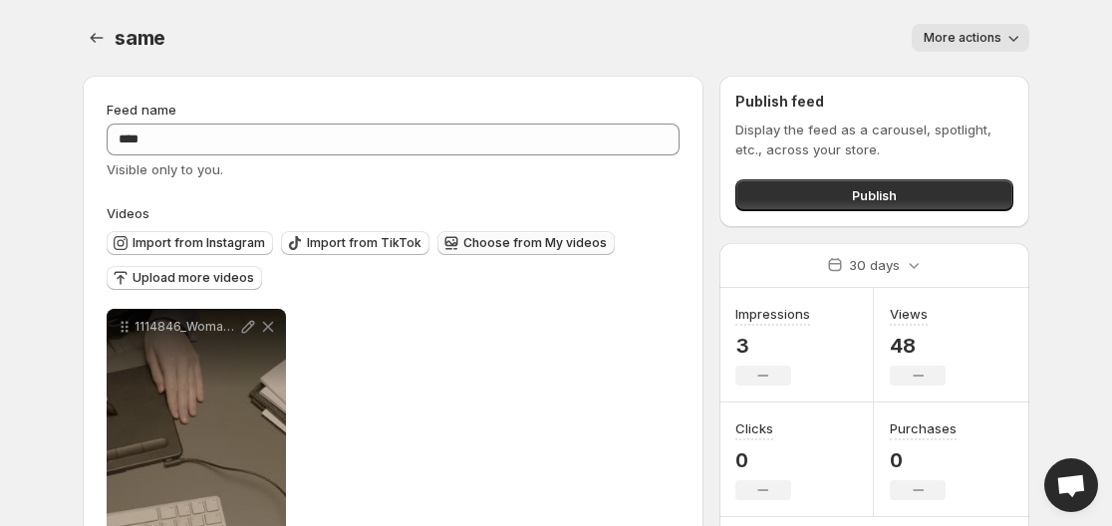
click at [533, 235] on button "Choose from My videos" at bounding box center [525, 243] width 177 height 24
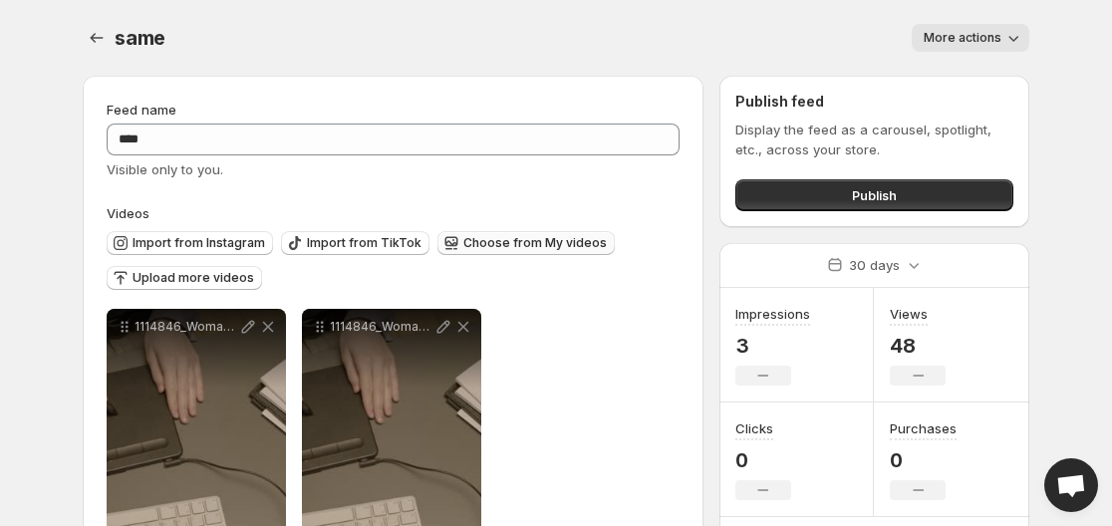
click at [521, 420] on div "**********" at bounding box center [393, 468] width 573 height 319
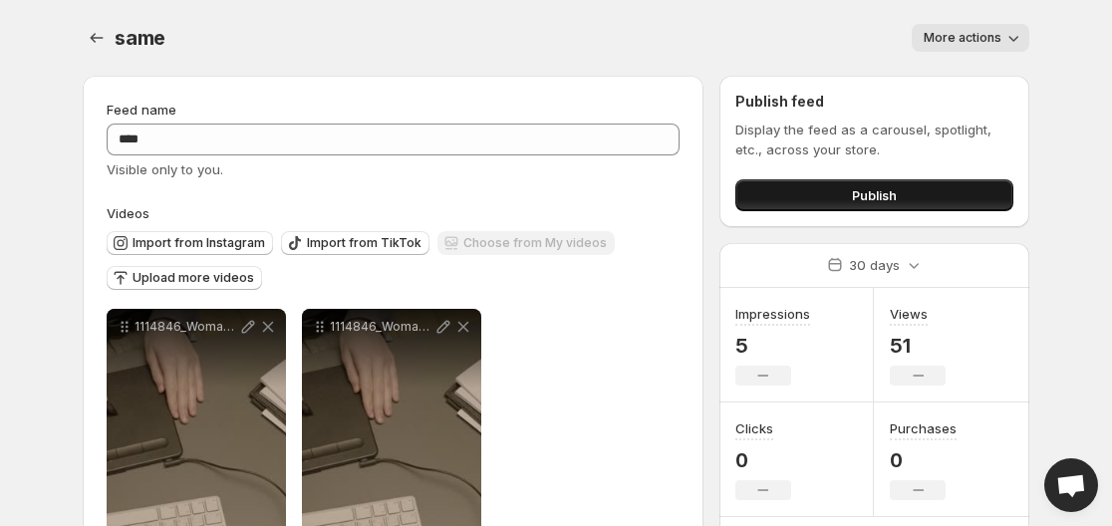
click at [945, 189] on button "Publish" at bounding box center [874, 195] width 278 height 32
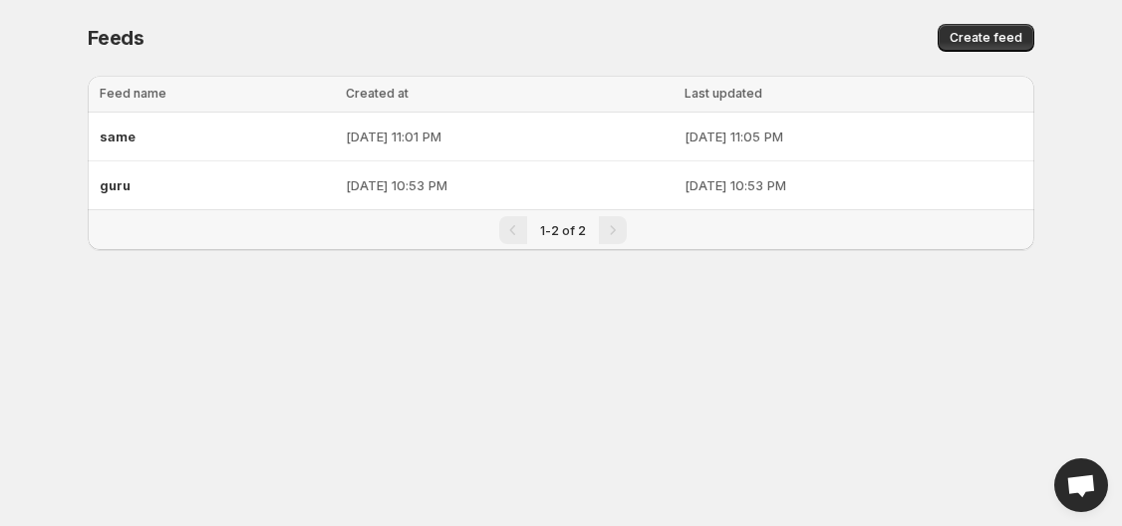
click at [609, 234] on div "Pagination" at bounding box center [613, 230] width 28 height 28
click at [516, 234] on div "Pagination" at bounding box center [513, 230] width 28 height 28
click at [196, 186] on div "guru" at bounding box center [217, 185] width 234 height 36
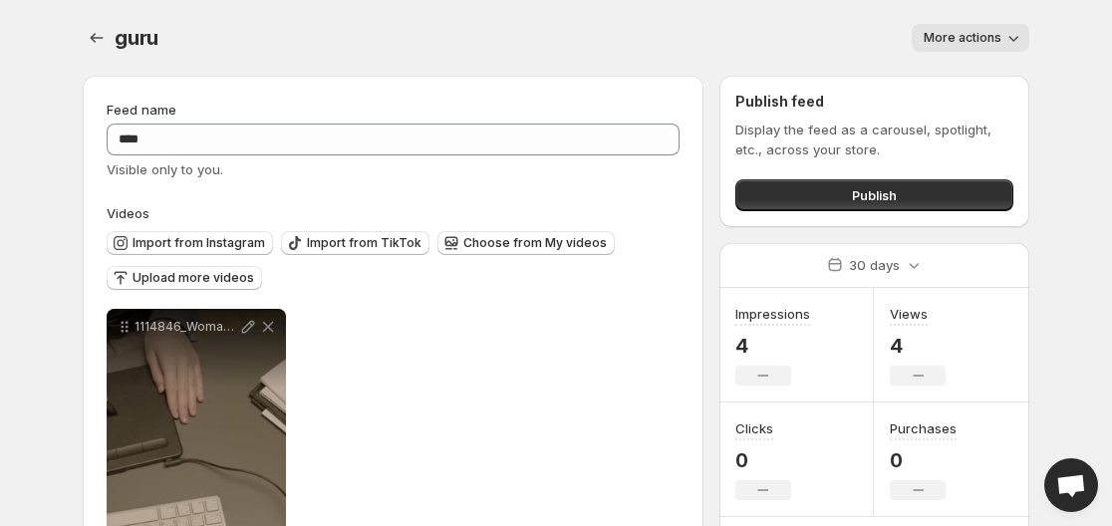
drag, startPoint x: 196, startPoint y: 186, endPoint x: 955, endPoint y: 33, distance: 774.4
click at [955, 33] on span "More actions" at bounding box center [962, 38] width 78 height 16
click at [942, 86] on span "Delete" at bounding box center [946, 80] width 40 height 16
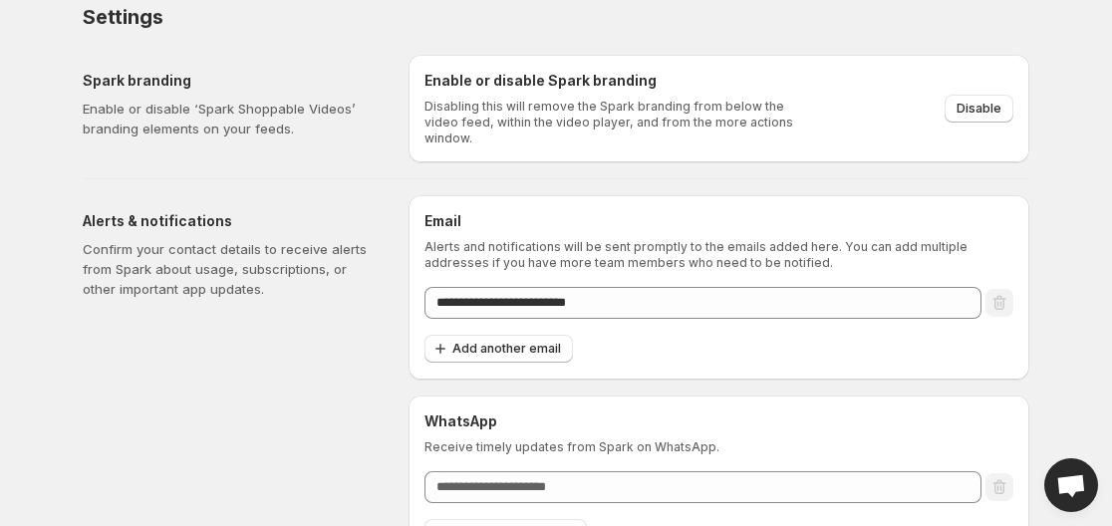
scroll to position [51, 0]
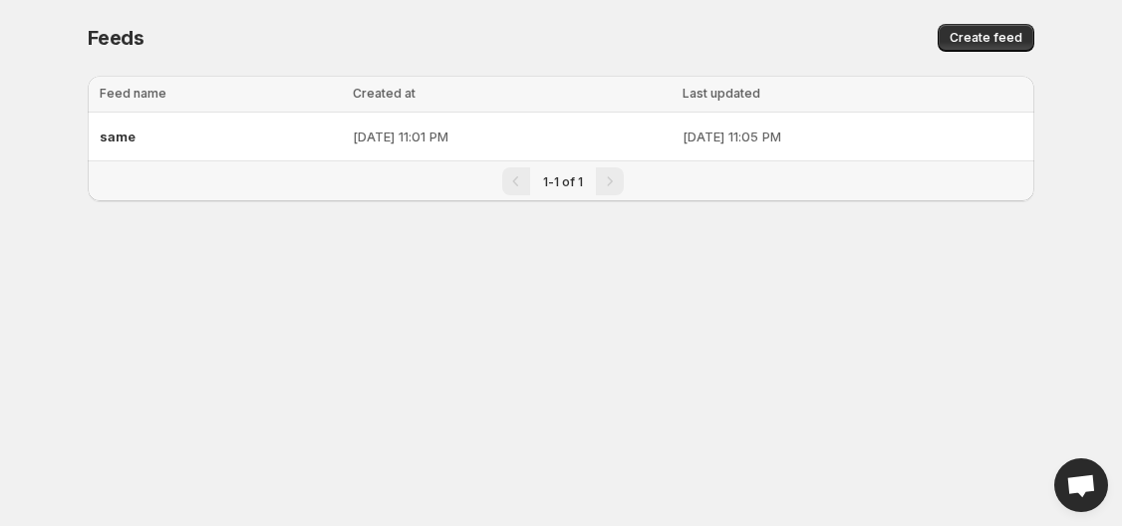
click at [609, 181] on div "Pagination" at bounding box center [610, 181] width 28 height 28
click at [492, 187] on div "1-1 of 1" at bounding box center [563, 181] width 926 height 28
click at [347, 140] on td "Aug 10, 2025, 11:01 PM" at bounding box center [512, 137] width 330 height 49
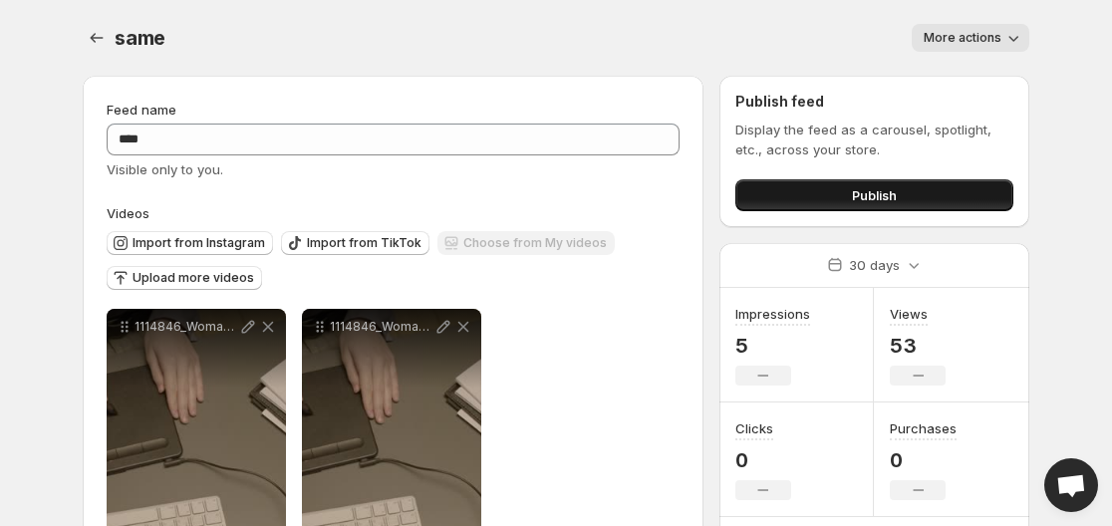
click at [865, 197] on span "Publish" at bounding box center [874, 195] width 45 height 20
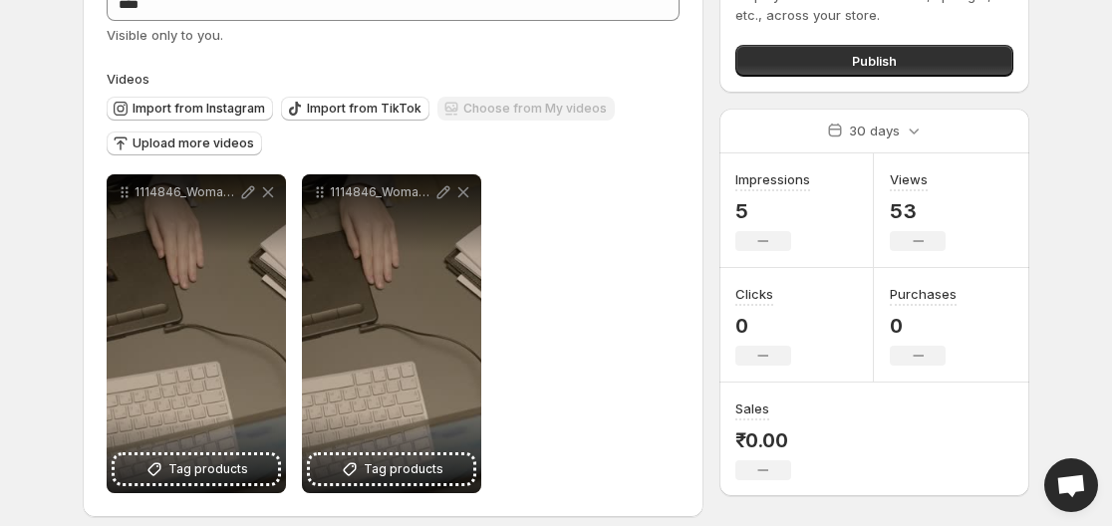
scroll to position [149, 0]
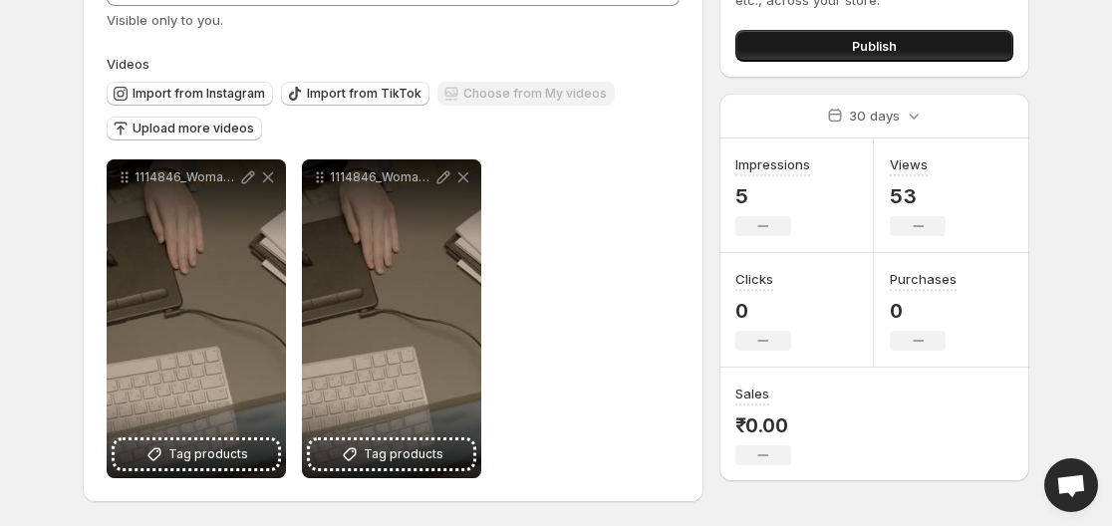
click at [887, 50] on span "Publish" at bounding box center [874, 46] width 45 height 20
